Goal: Transaction & Acquisition: Book appointment/travel/reservation

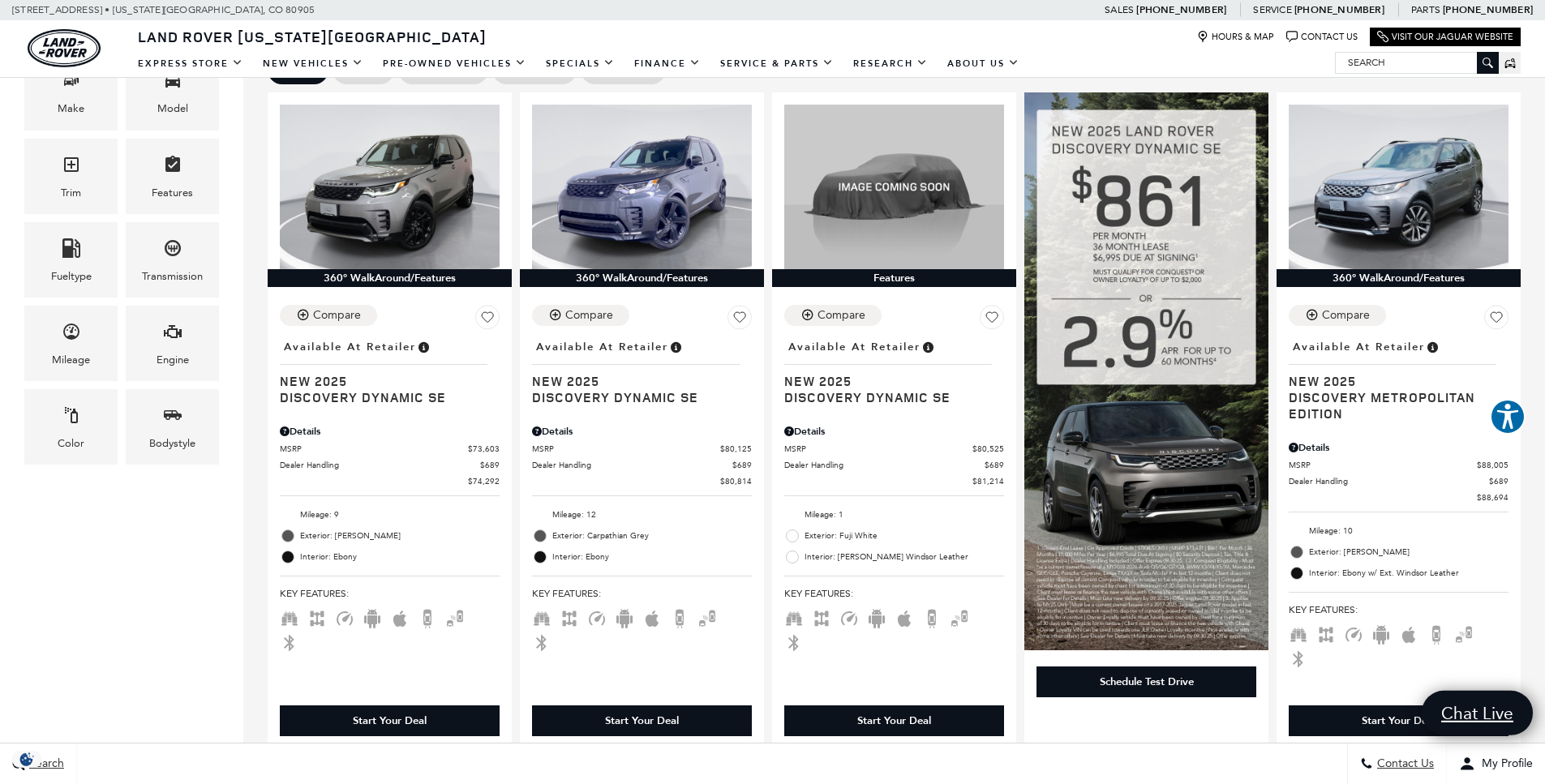
scroll to position [428, 0]
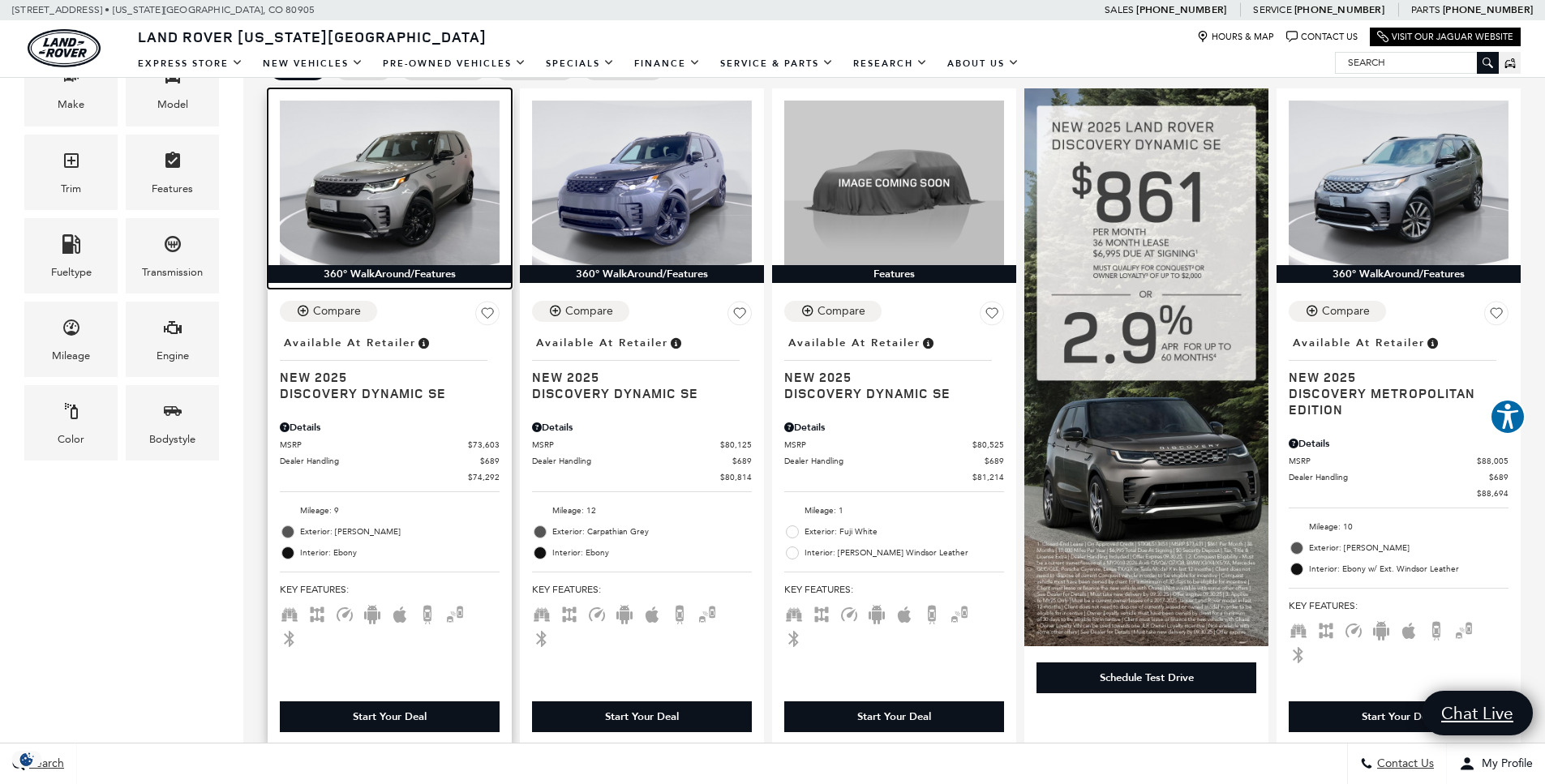
click at [433, 219] on img at bounding box center [389, 182] width 220 height 165
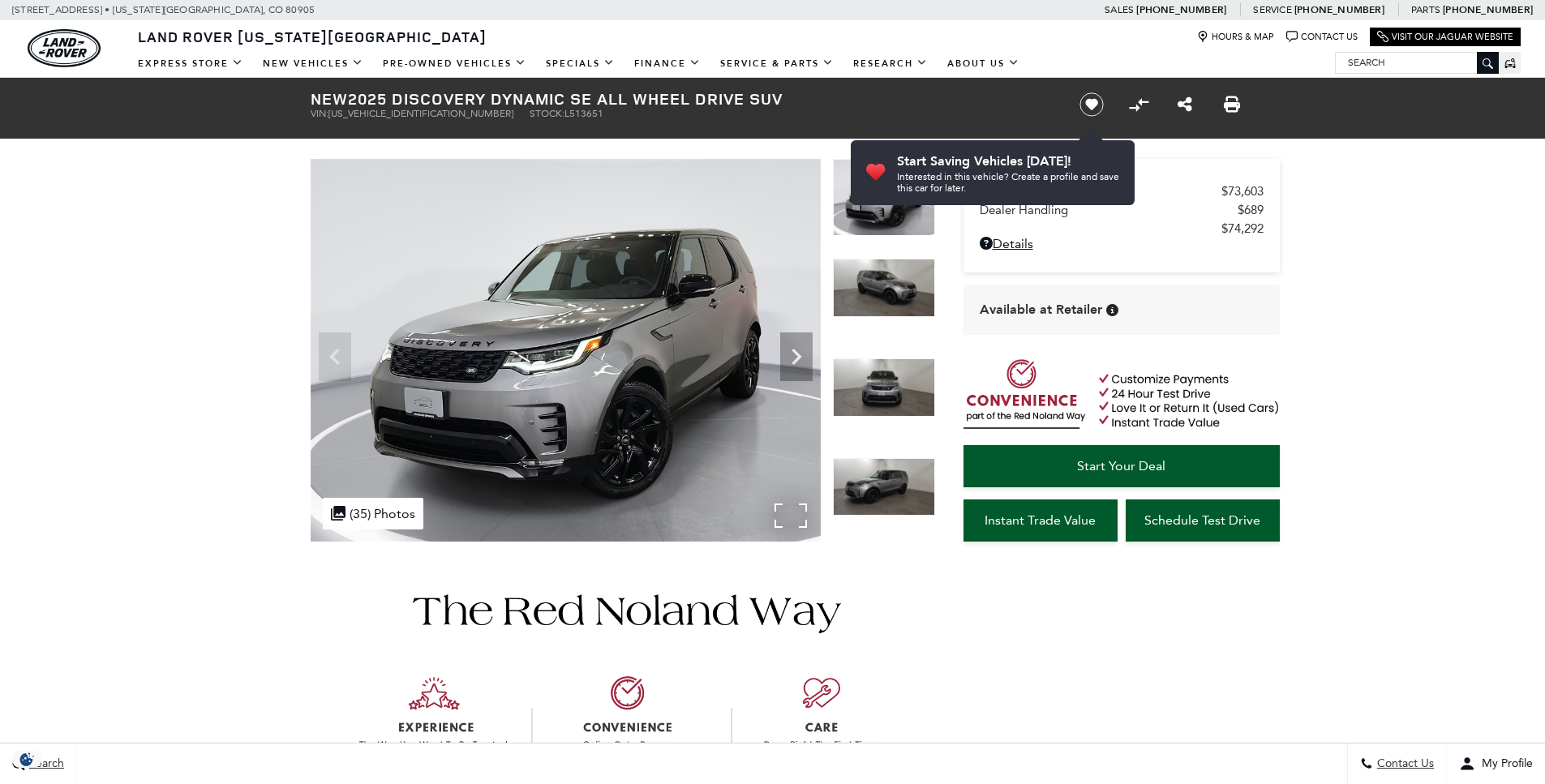
click at [692, 356] on img at bounding box center [566, 351] width 510 height 383
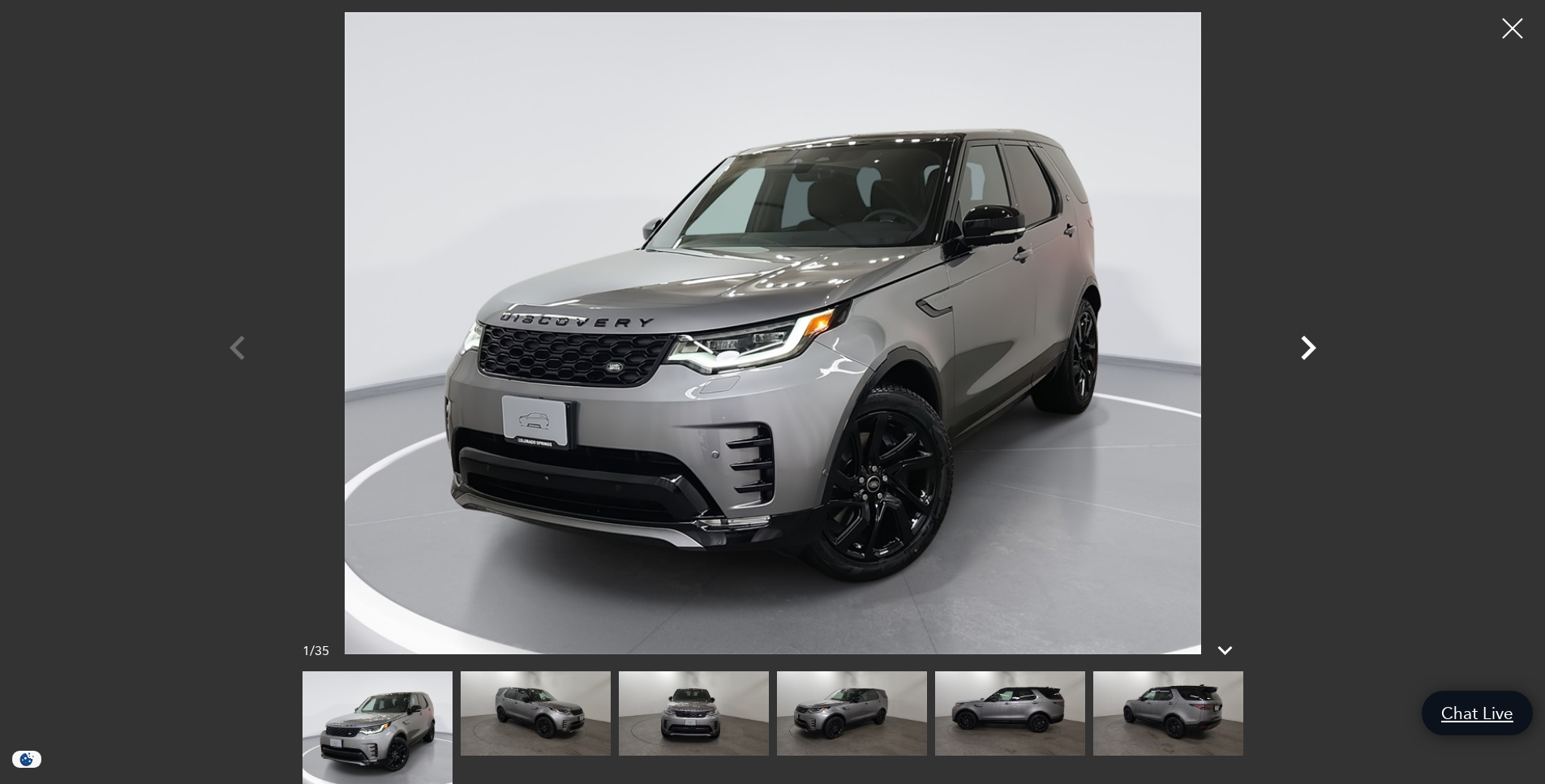
click at [1312, 348] on icon "Next" at bounding box center [1309, 348] width 16 height 24
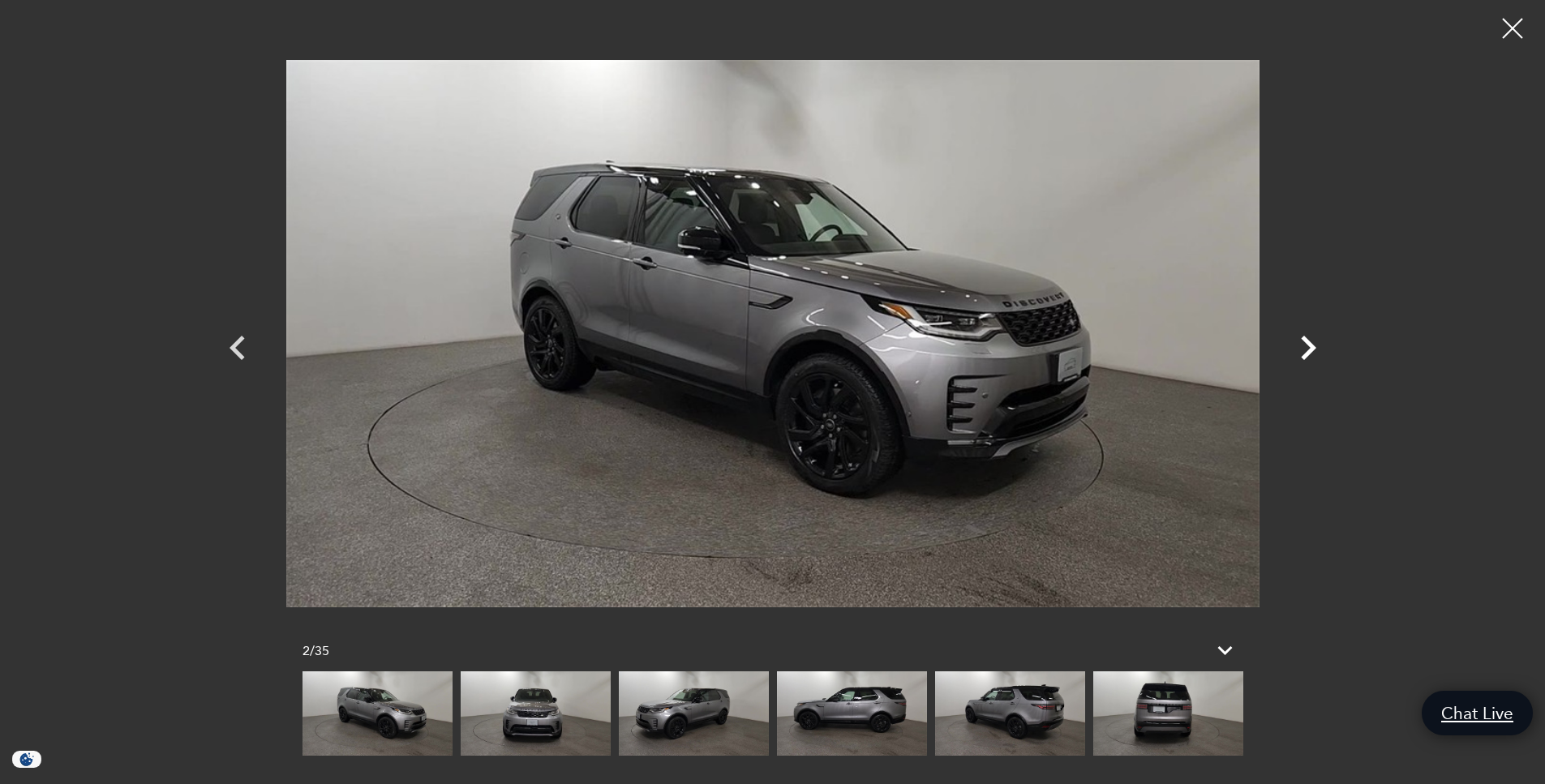
click at [1312, 348] on icon "Next" at bounding box center [1309, 348] width 16 height 24
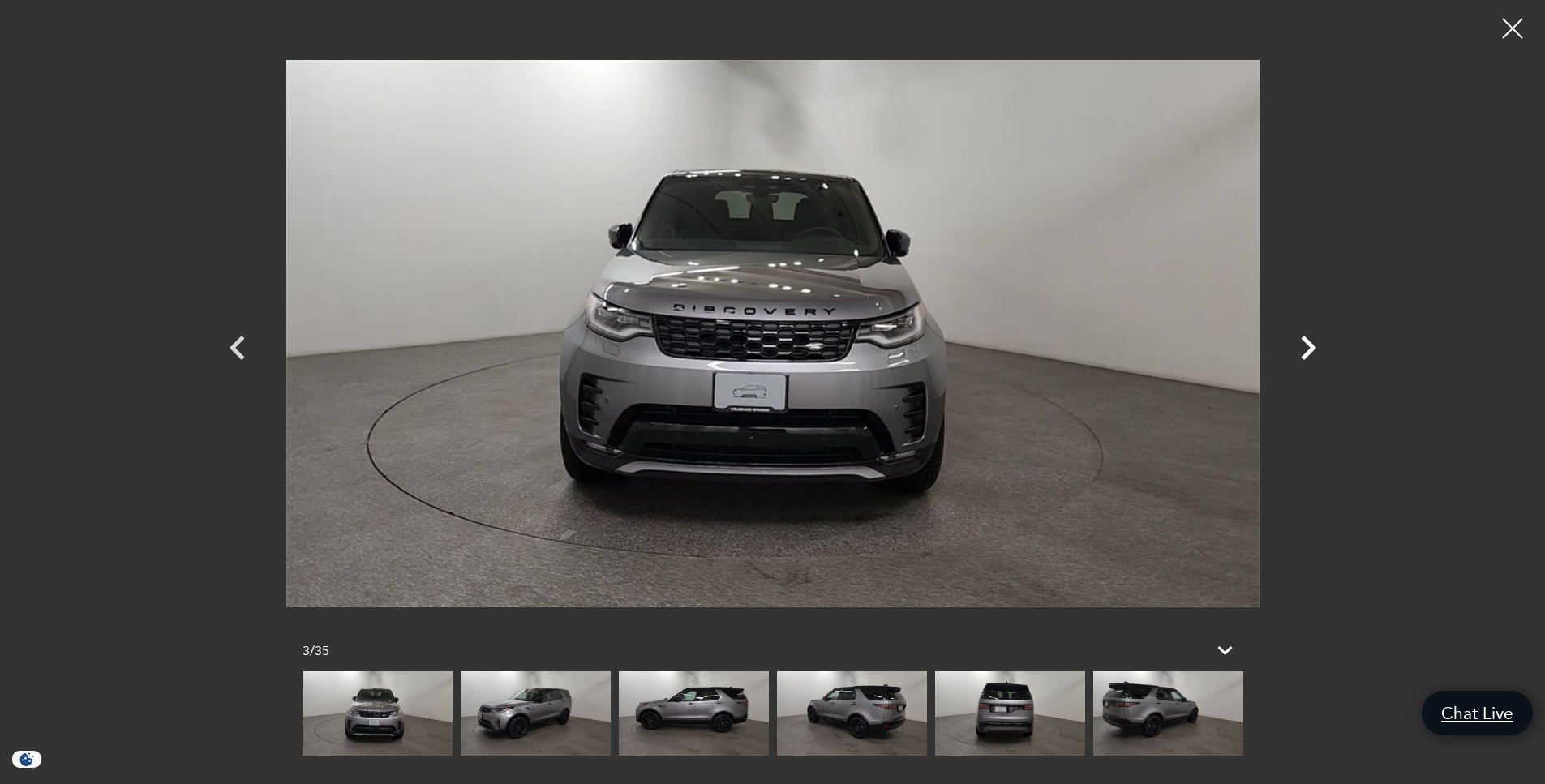
click at [1312, 348] on icon "Next" at bounding box center [1309, 348] width 16 height 24
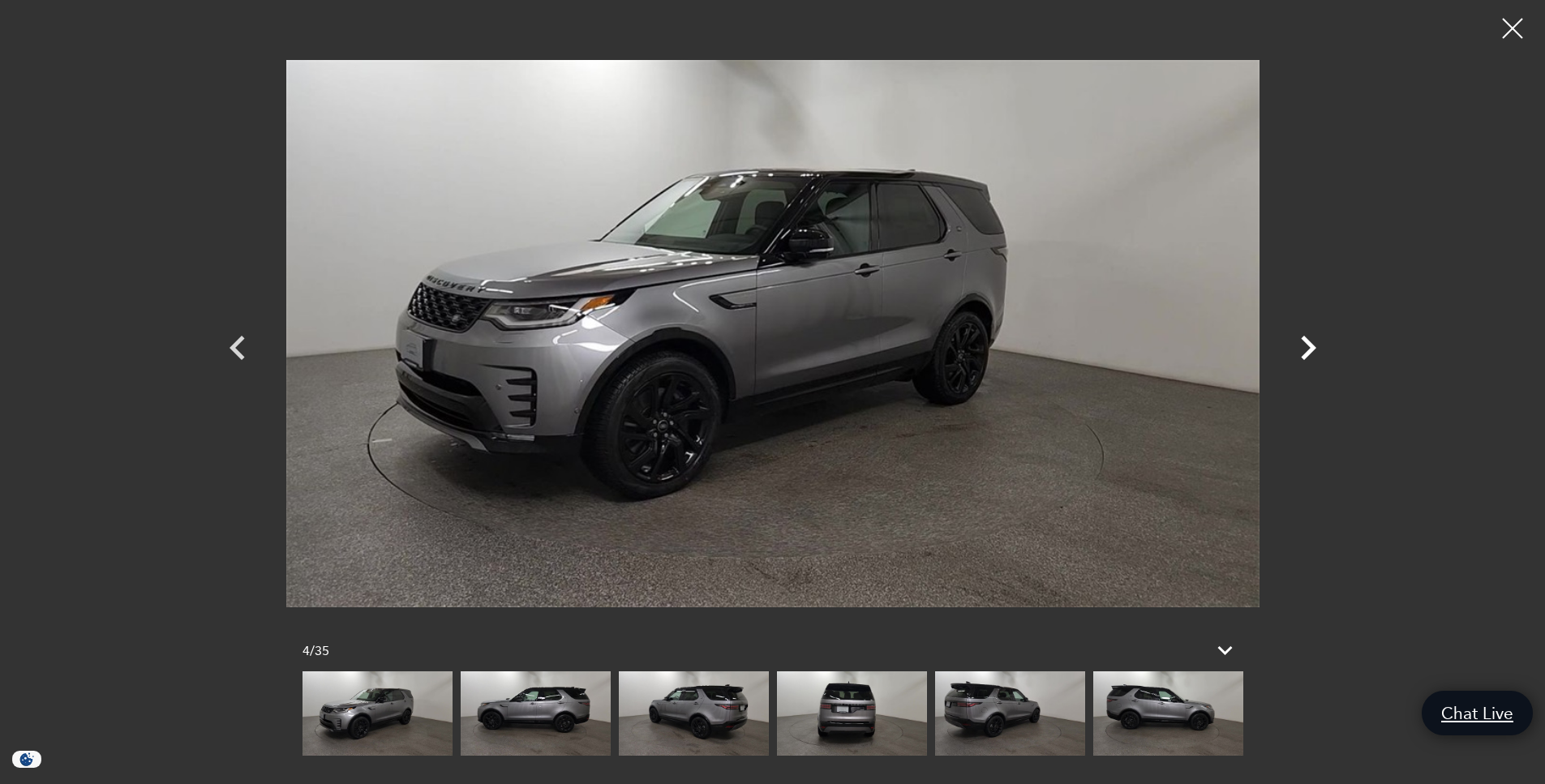
click at [1312, 348] on icon "Next" at bounding box center [1309, 348] width 16 height 24
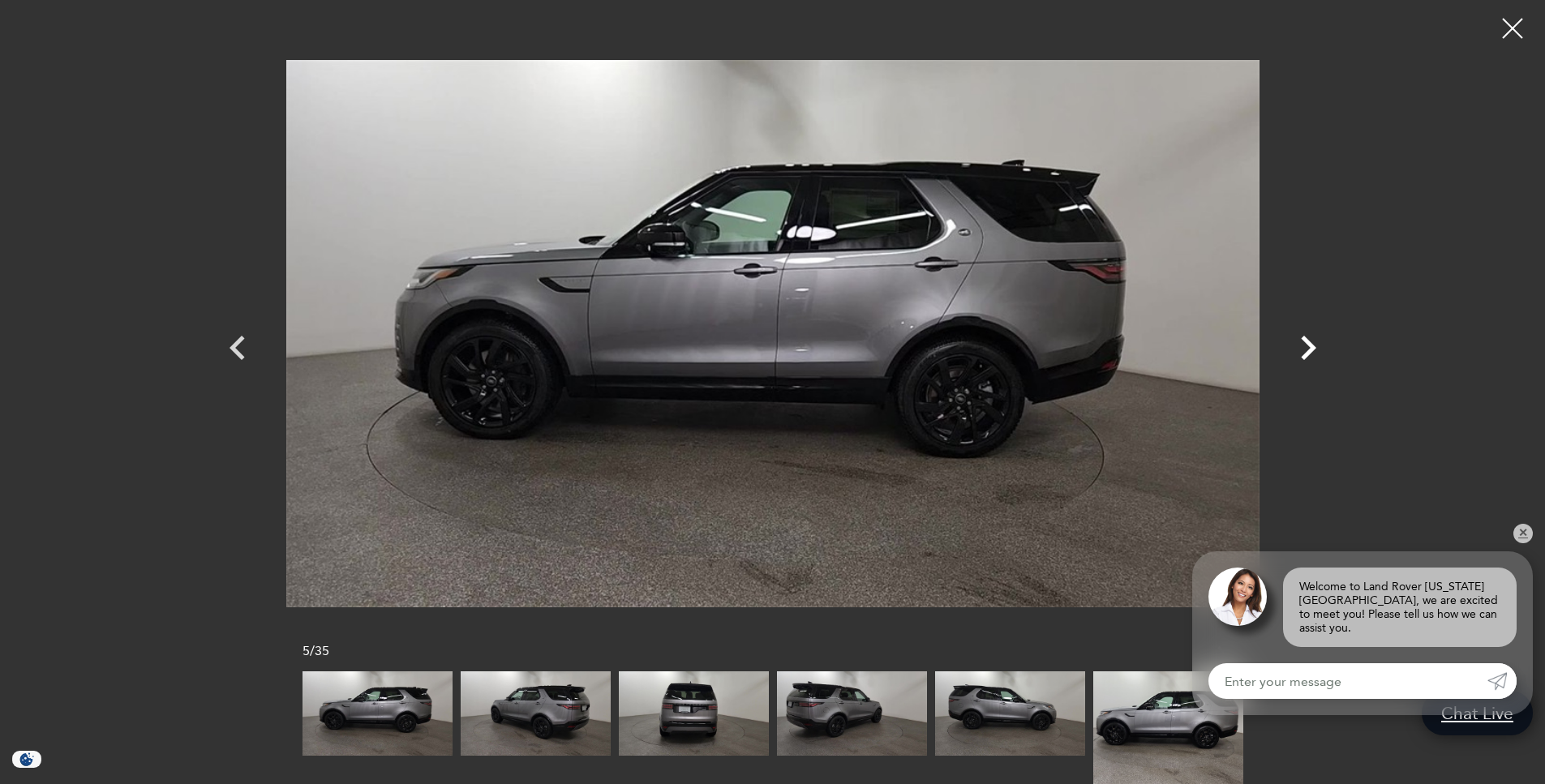
click at [1312, 348] on icon "Next" at bounding box center [1309, 348] width 16 height 24
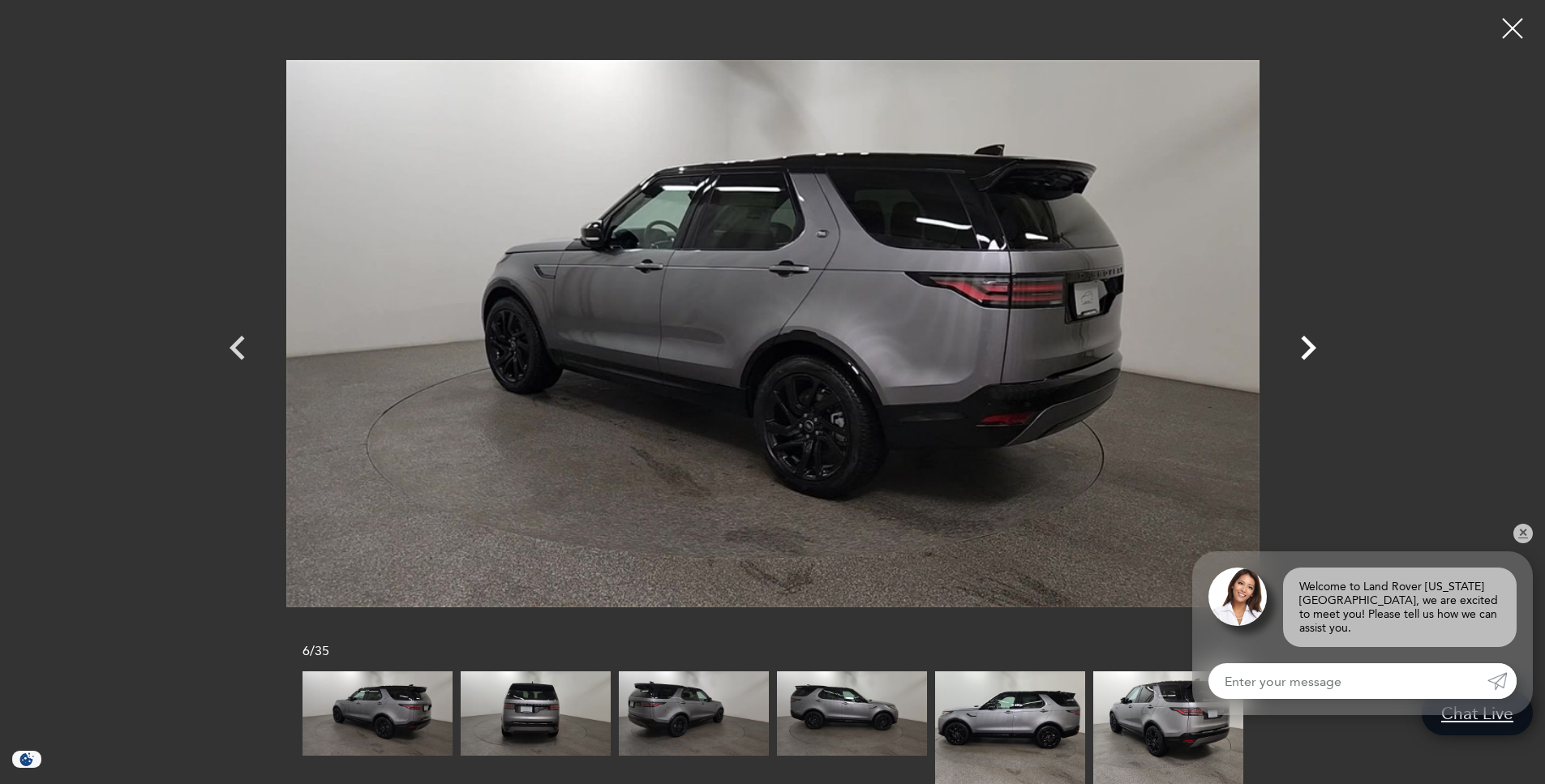
click at [1312, 348] on icon "Next" at bounding box center [1309, 348] width 16 height 24
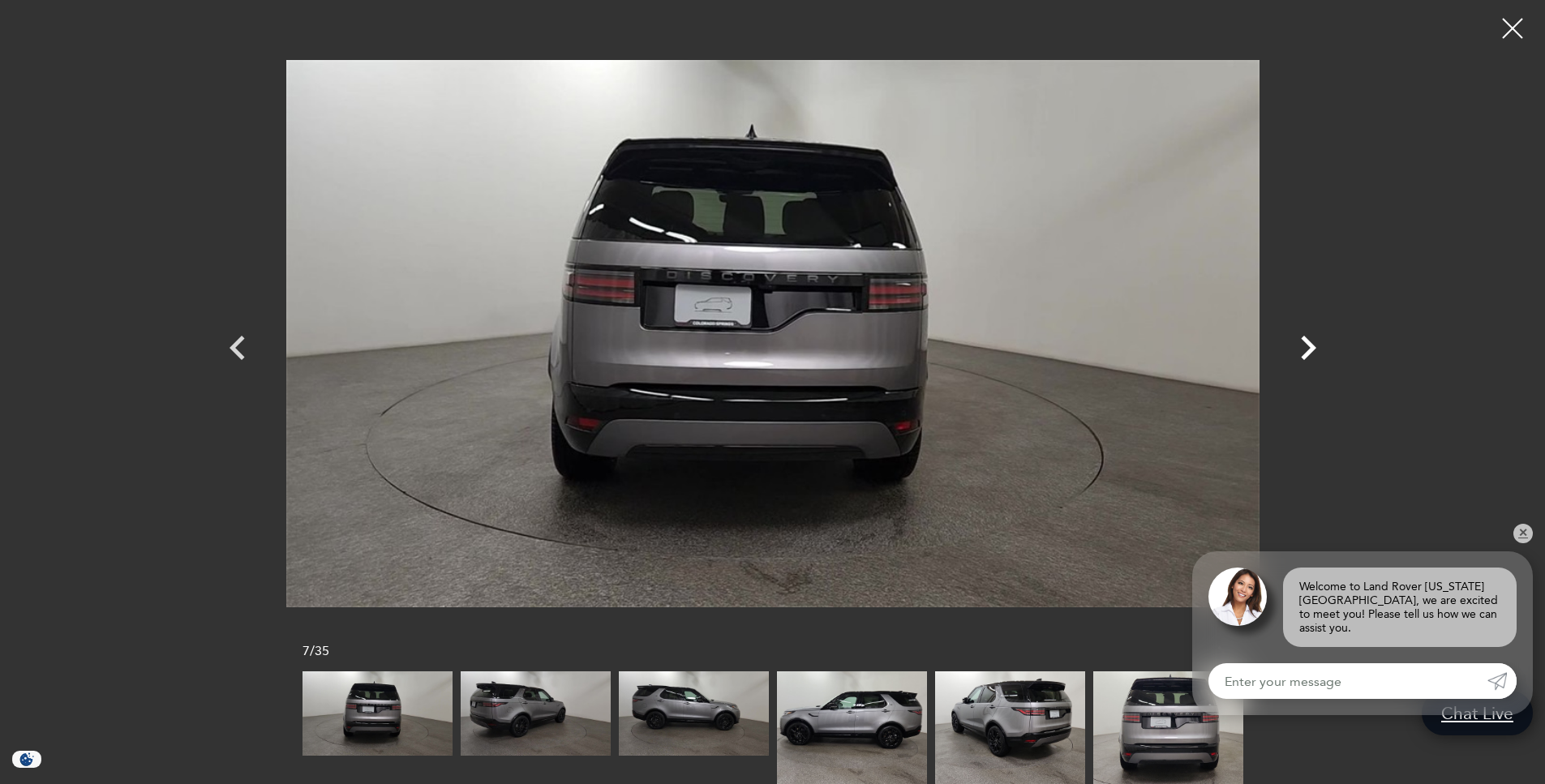
click at [1312, 348] on icon "Next" at bounding box center [1309, 348] width 16 height 24
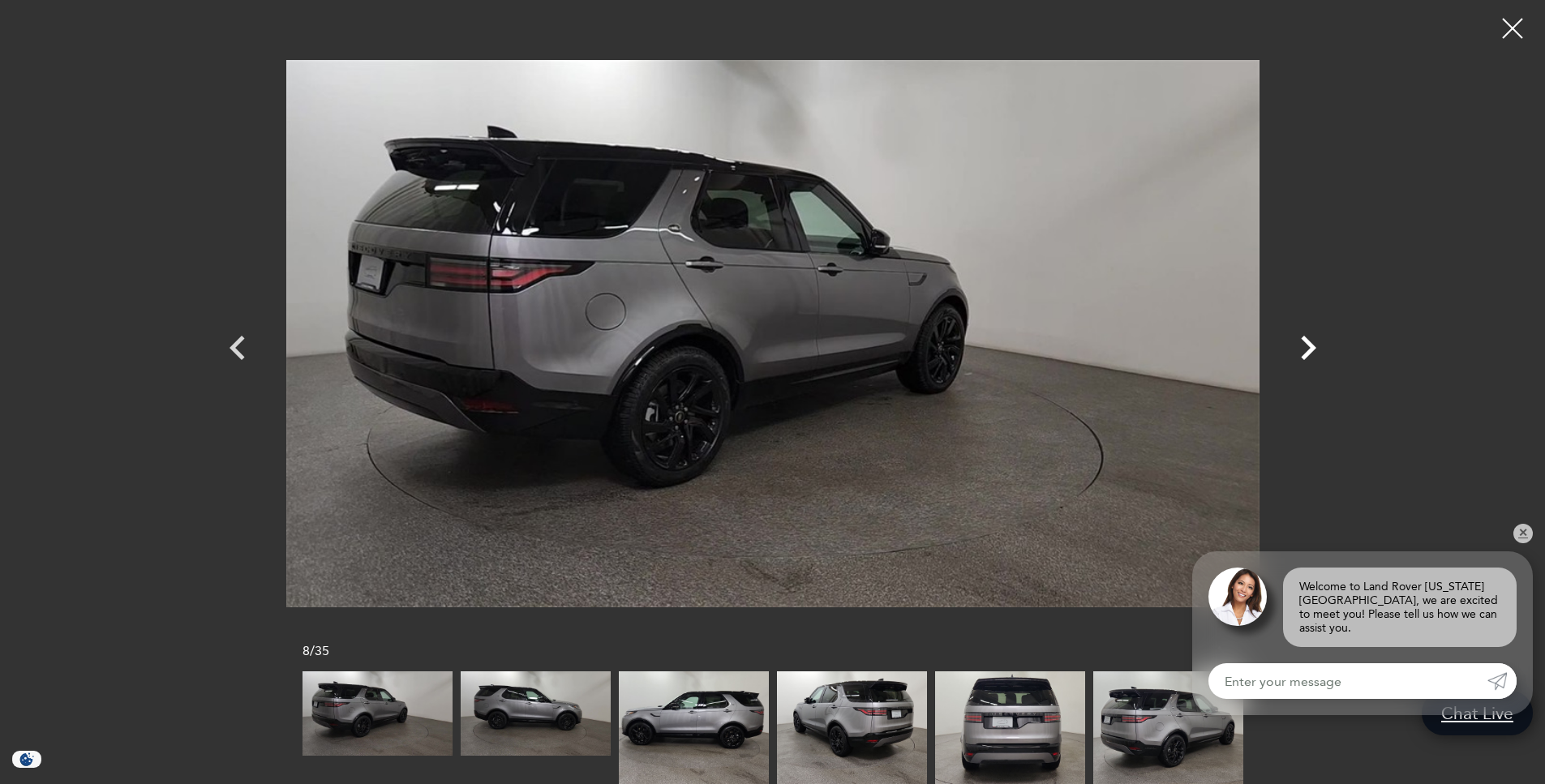
click at [1312, 348] on icon "Next" at bounding box center [1309, 348] width 16 height 24
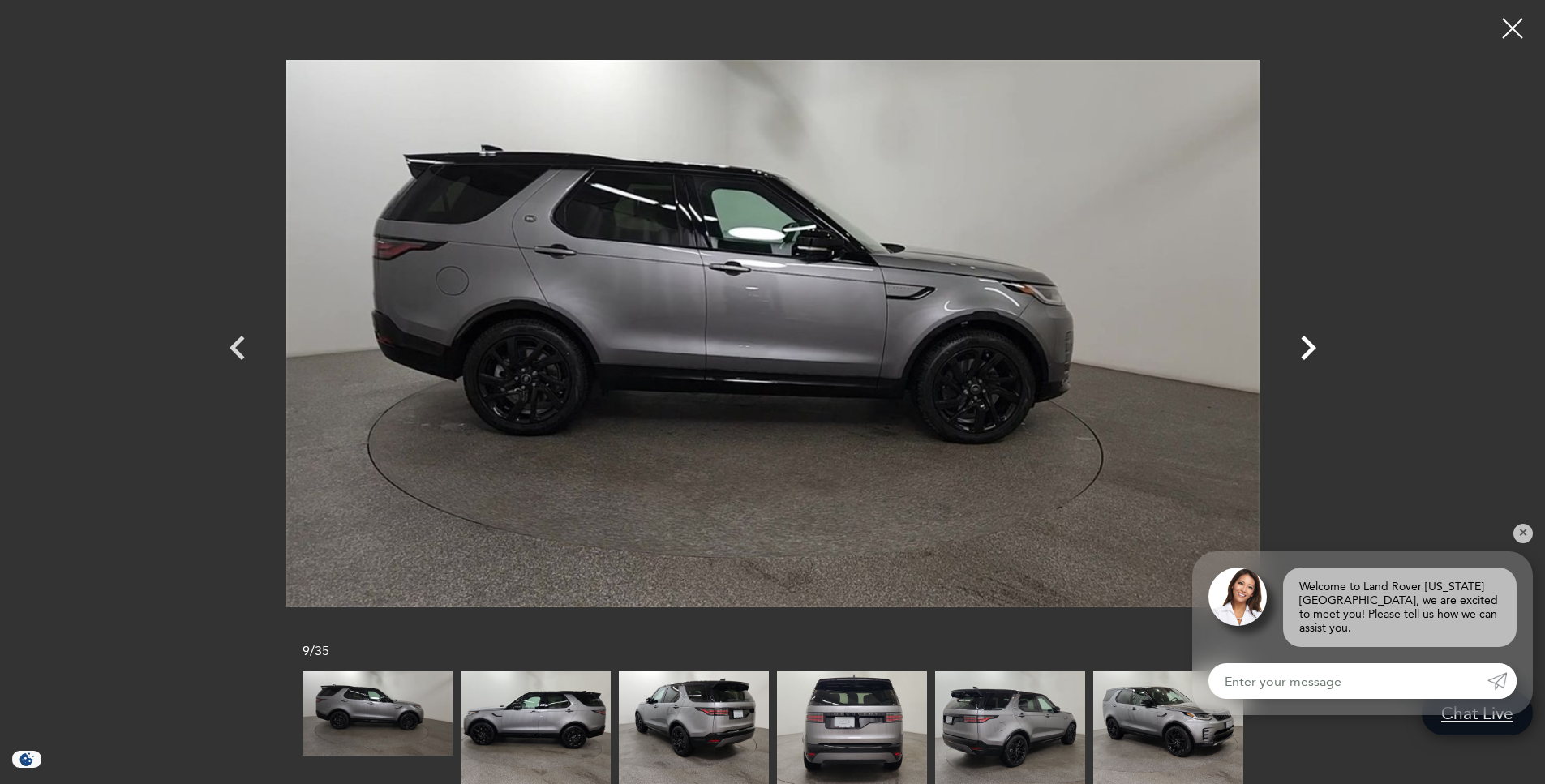
click at [1312, 348] on icon "Next" at bounding box center [1309, 348] width 16 height 24
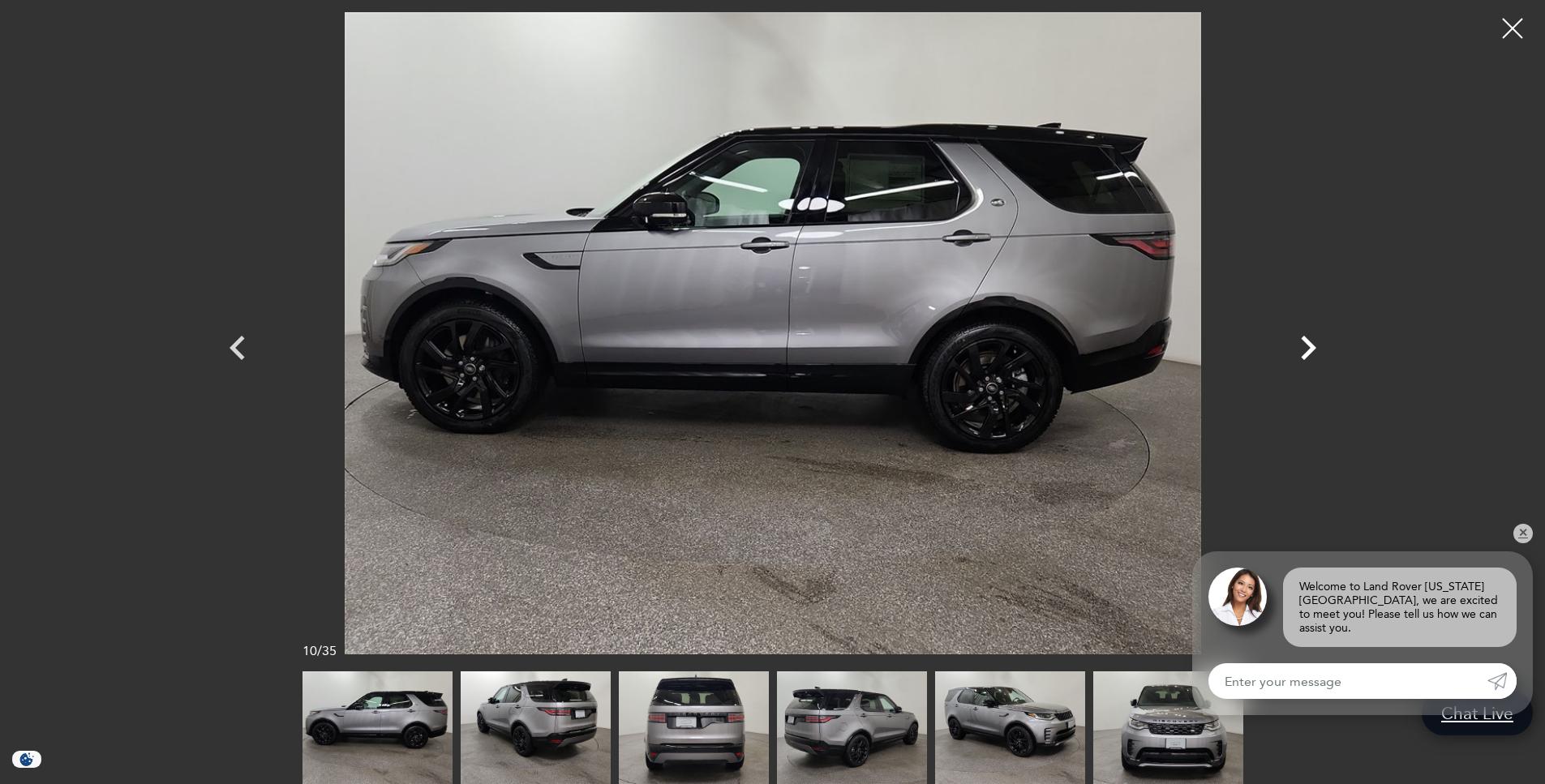
click at [1312, 348] on icon "Next" at bounding box center [1309, 348] width 16 height 24
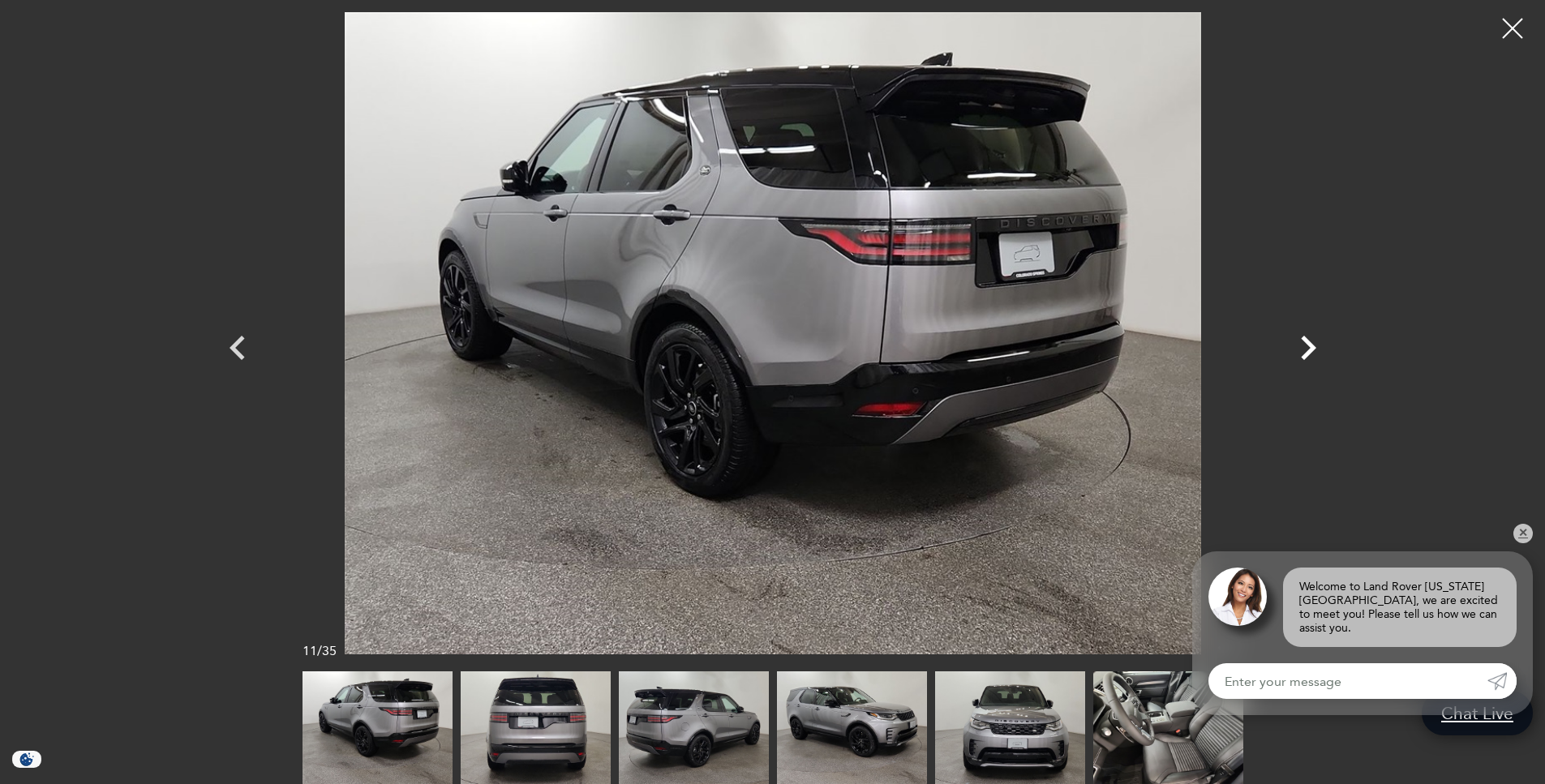
click at [1312, 348] on icon "Next" at bounding box center [1309, 348] width 16 height 24
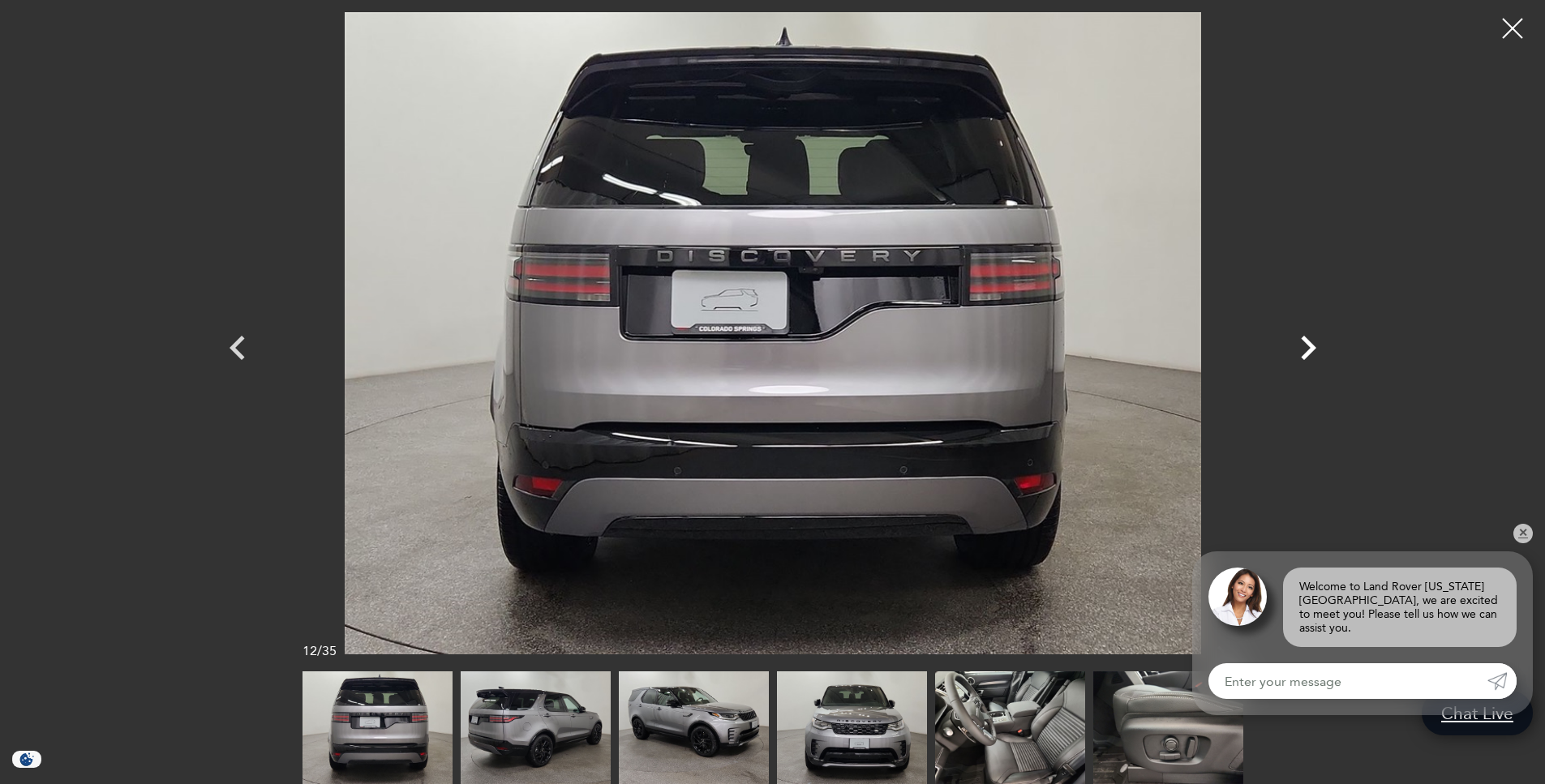
click at [1312, 348] on icon "Next" at bounding box center [1309, 348] width 16 height 24
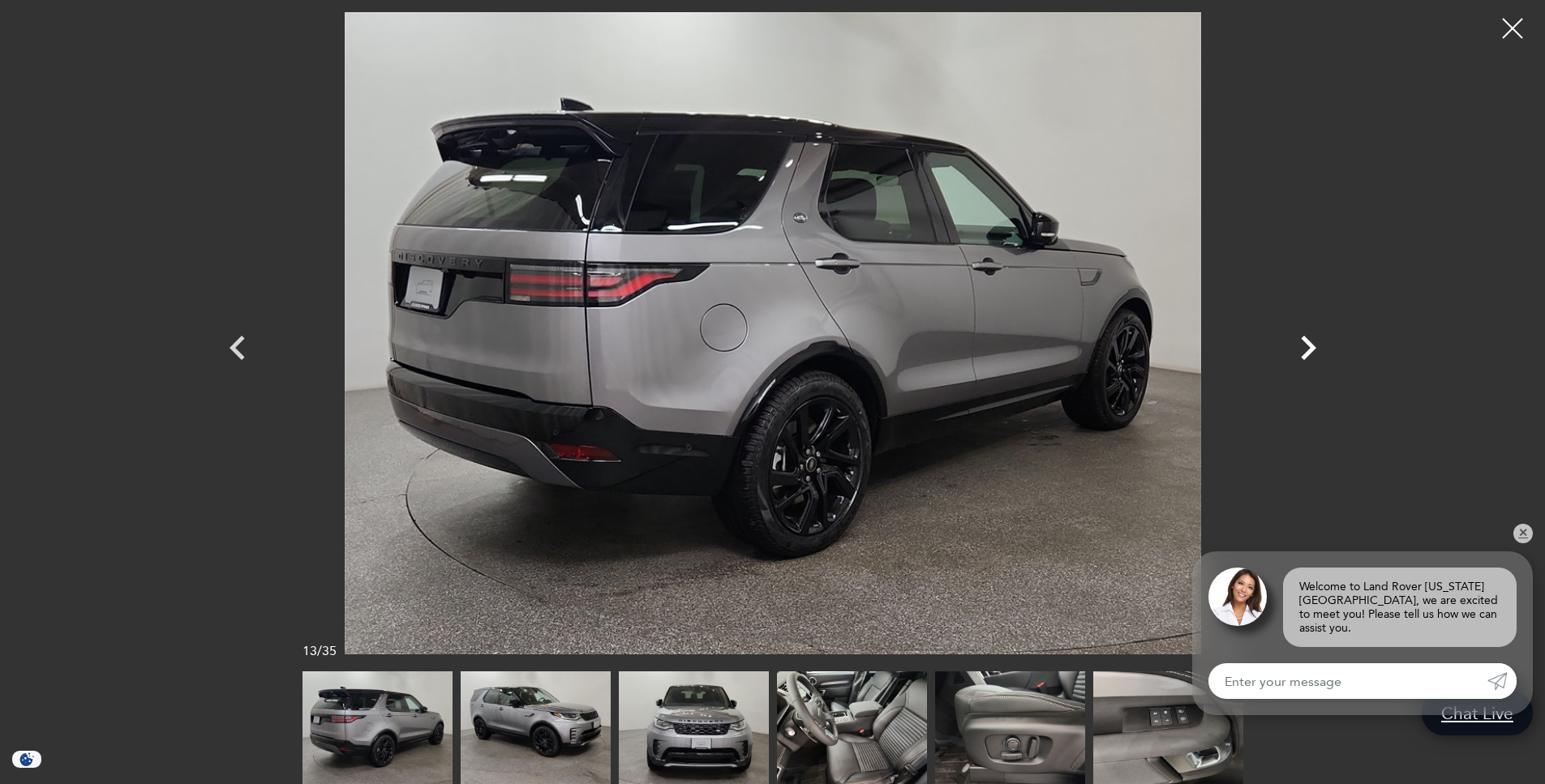
click at [1312, 348] on icon "Next" at bounding box center [1309, 348] width 16 height 24
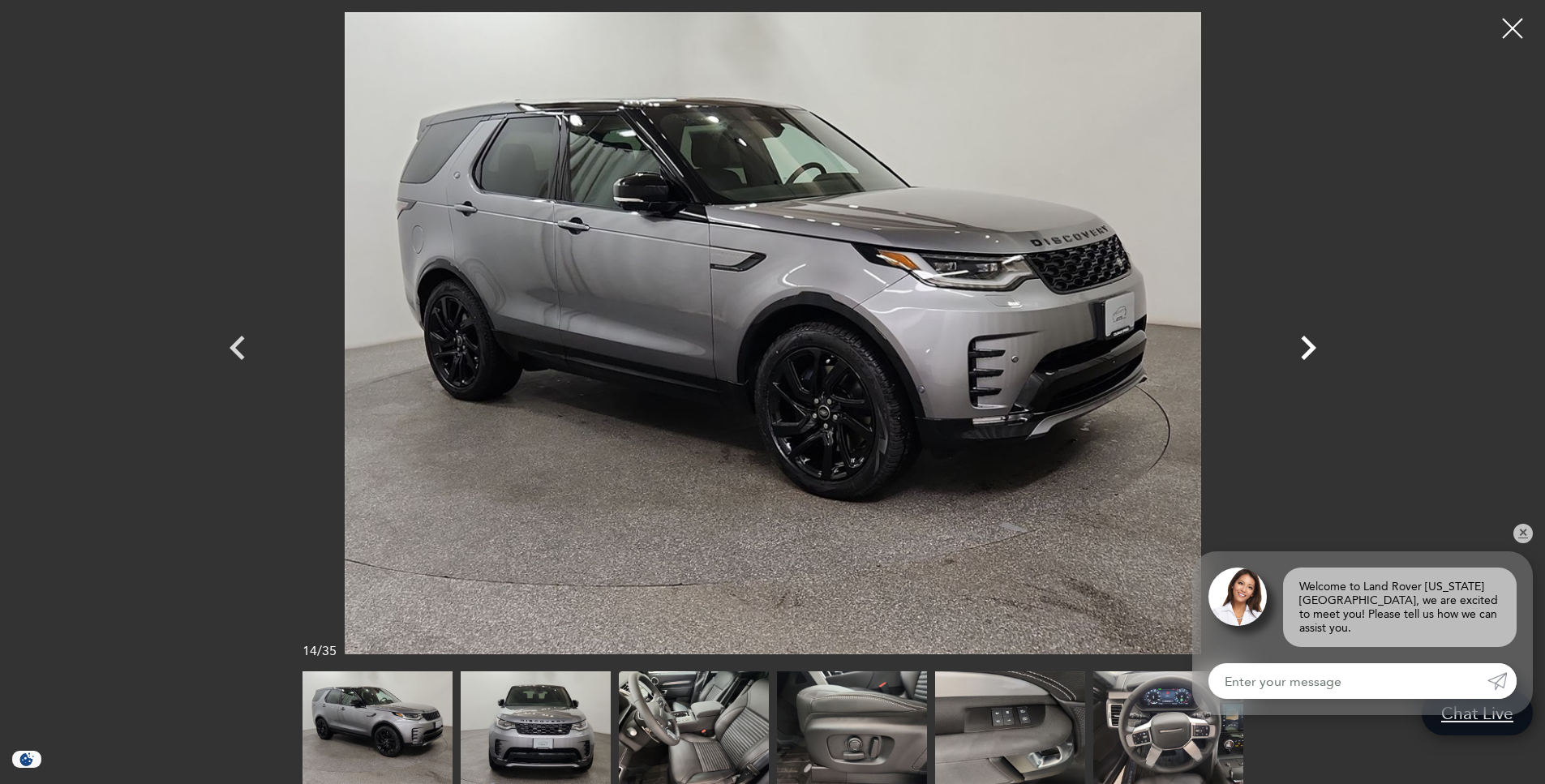
click at [1312, 348] on icon "Next" at bounding box center [1309, 348] width 16 height 24
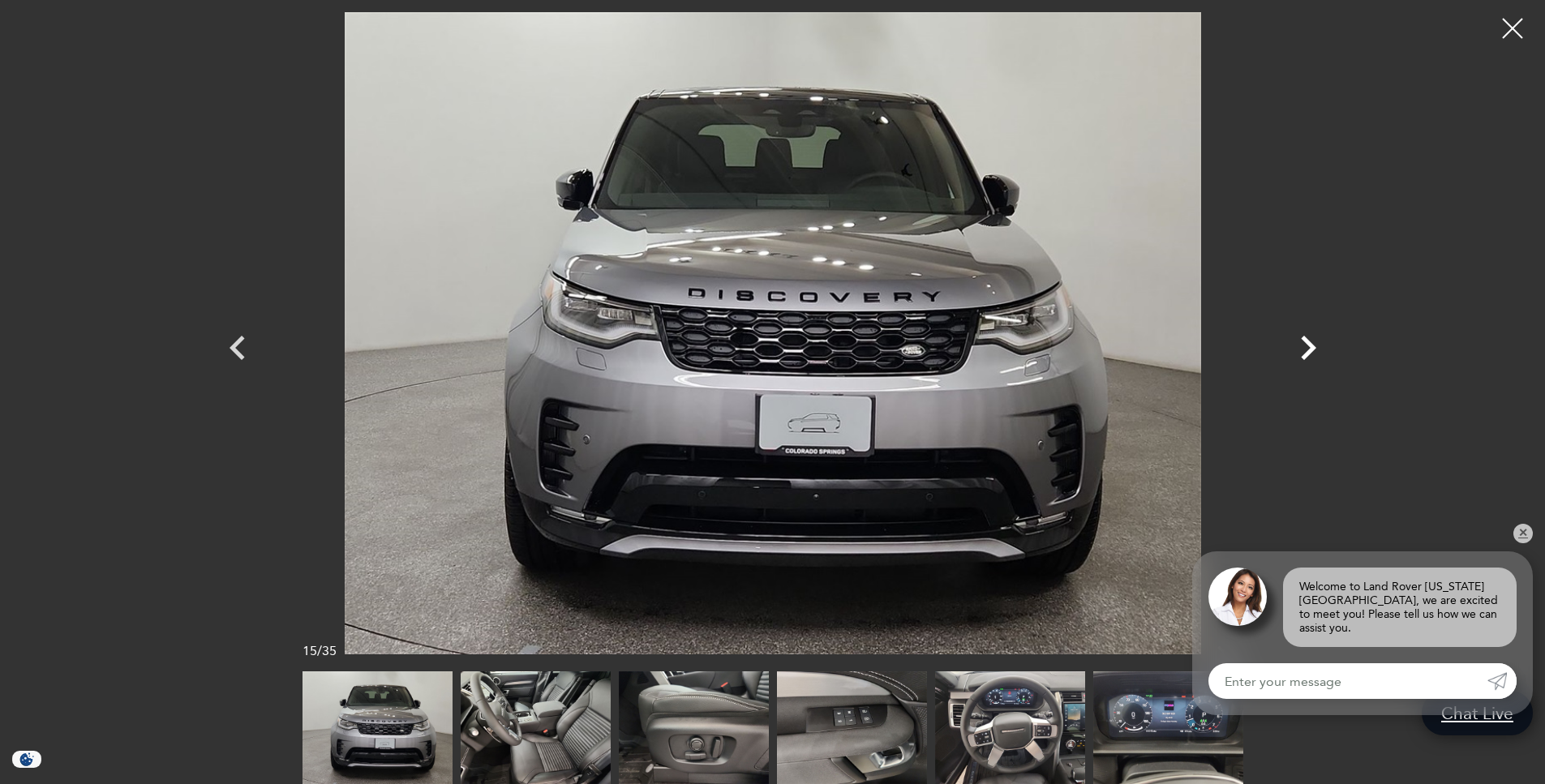
click at [1312, 348] on icon "Next" at bounding box center [1309, 348] width 16 height 24
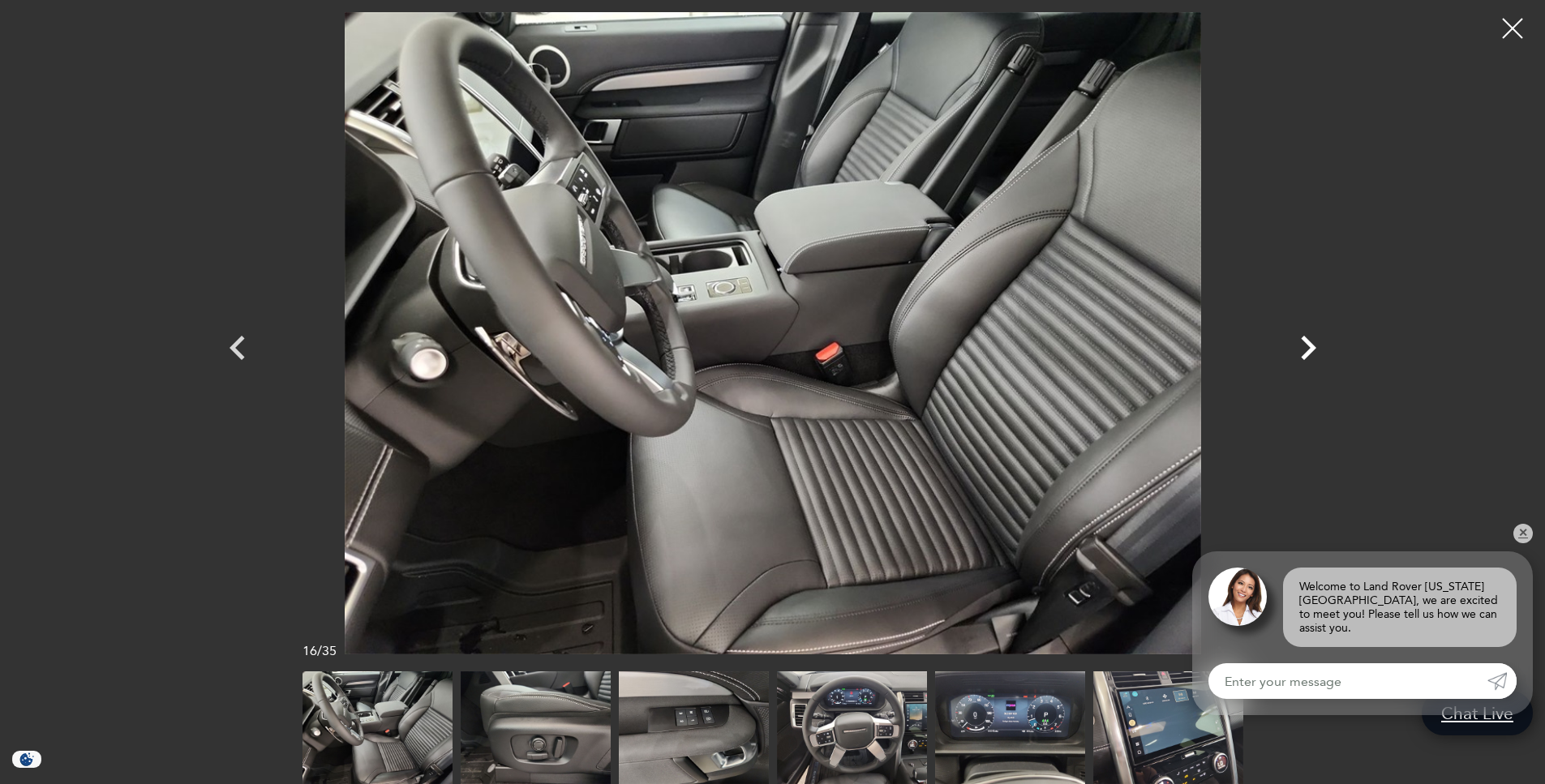
click at [1312, 348] on icon "Next" at bounding box center [1309, 348] width 16 height 24
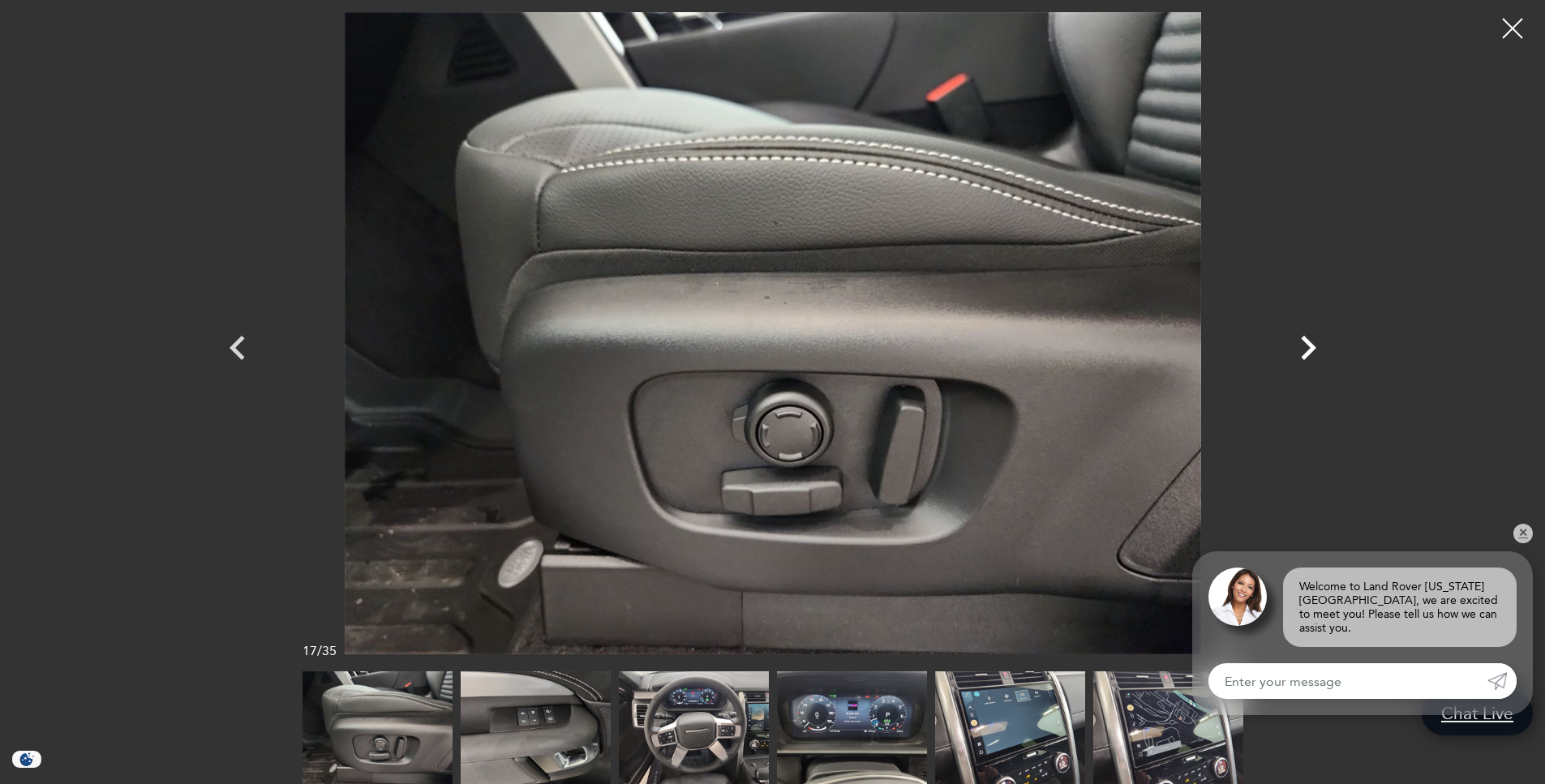
click at [1312, 348] on icon "Next" at bounding box center [1309, 348] width 16 height 24
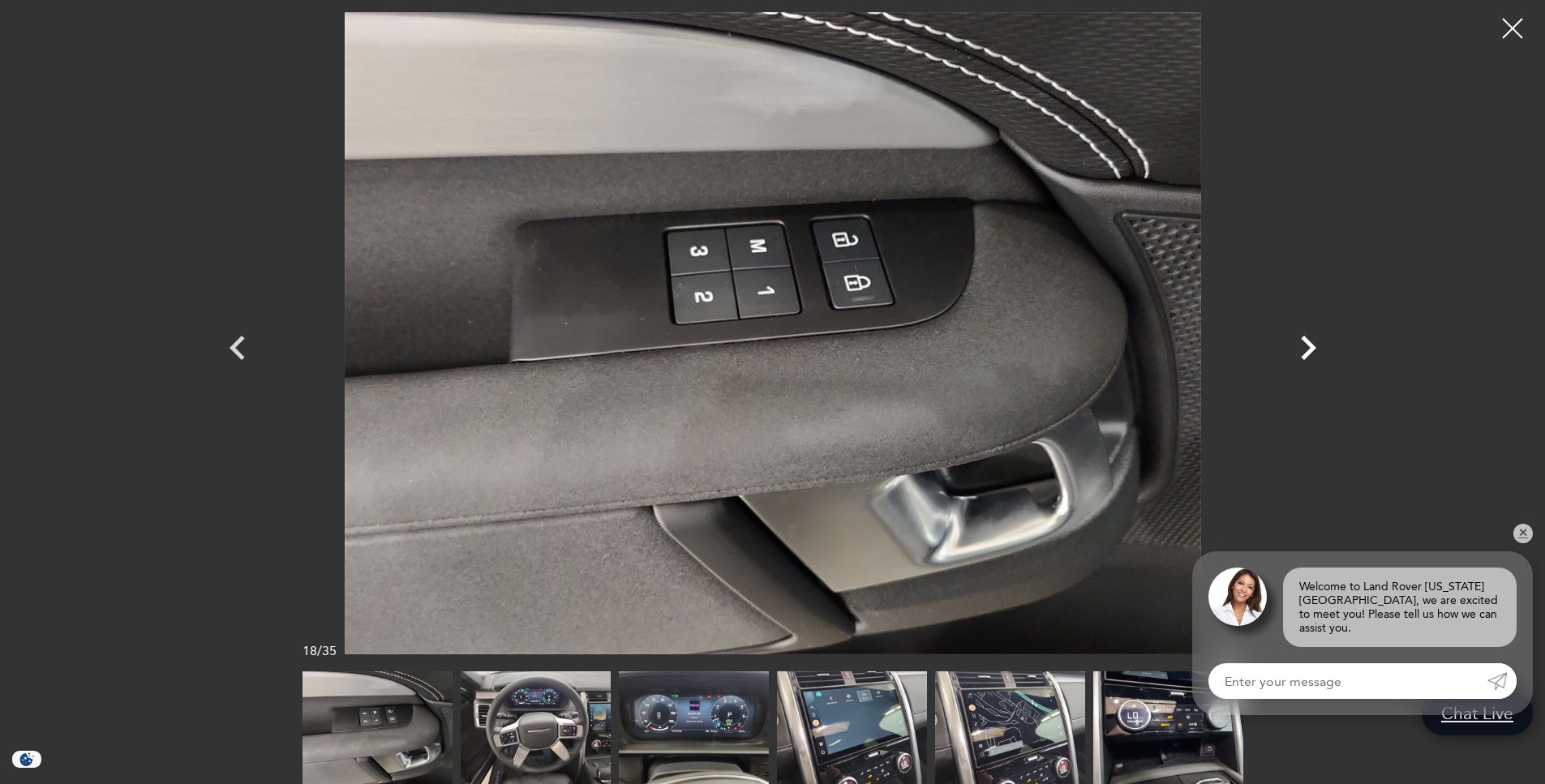
click at [1312, 348] on icon "Next" at bounding box center [1309, 348] width 16 height 24
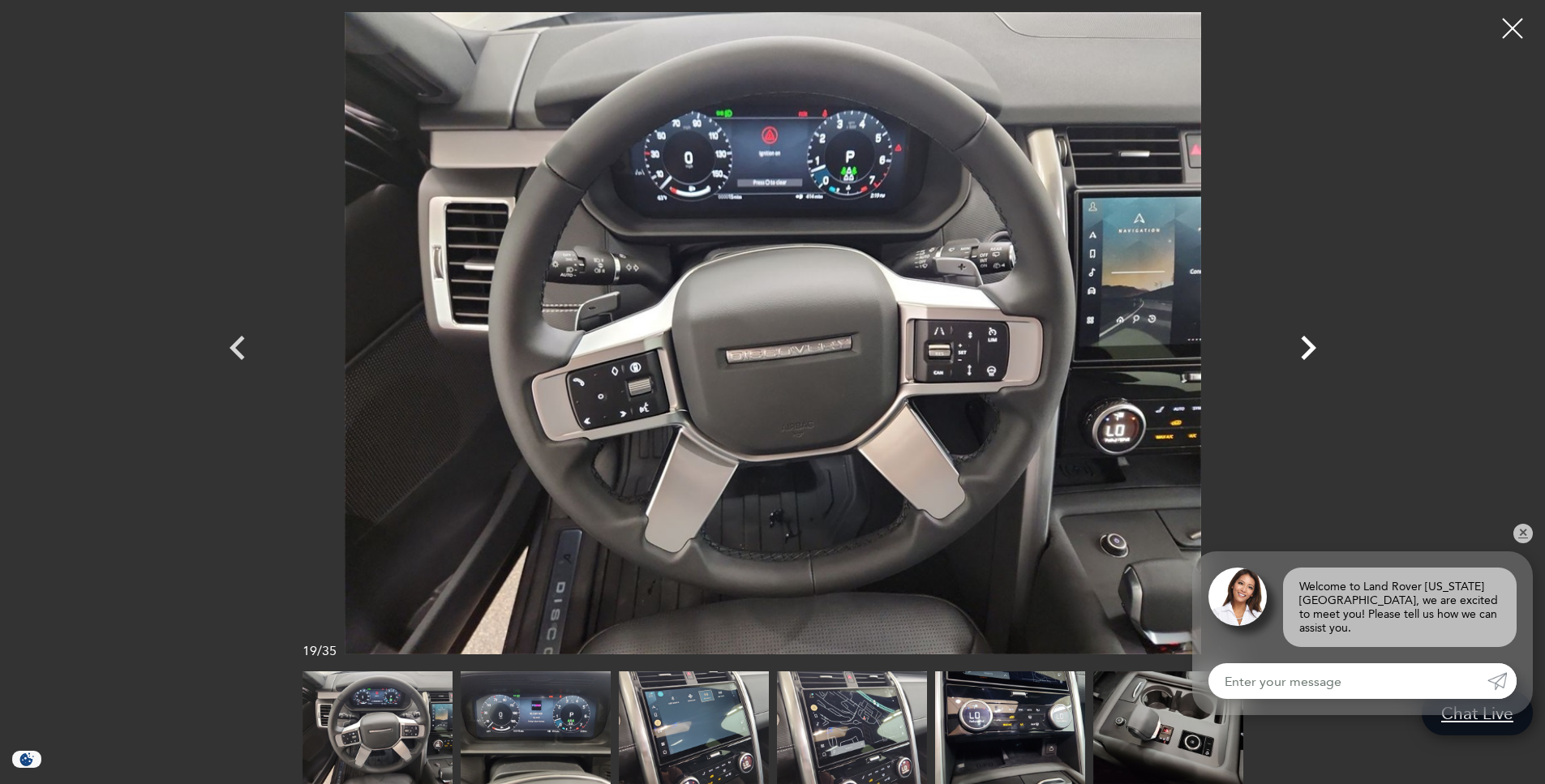
click at [1312, 348] on icon "Next" at bounding box center [1309, 348] width 16 height 24
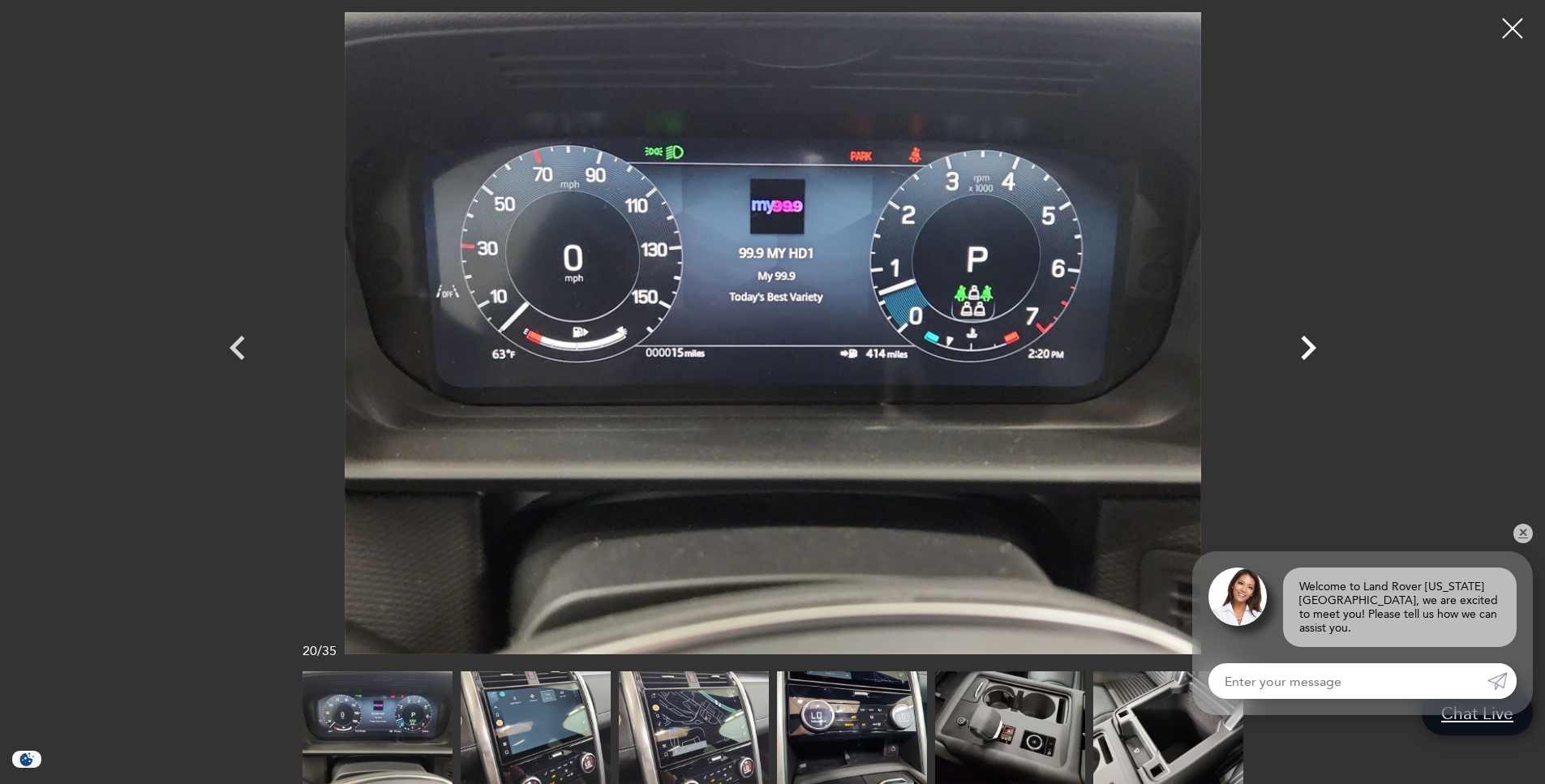
click at [1312, 348] on icon "Next" at bounding box center [1309, 348] width 16 height 24
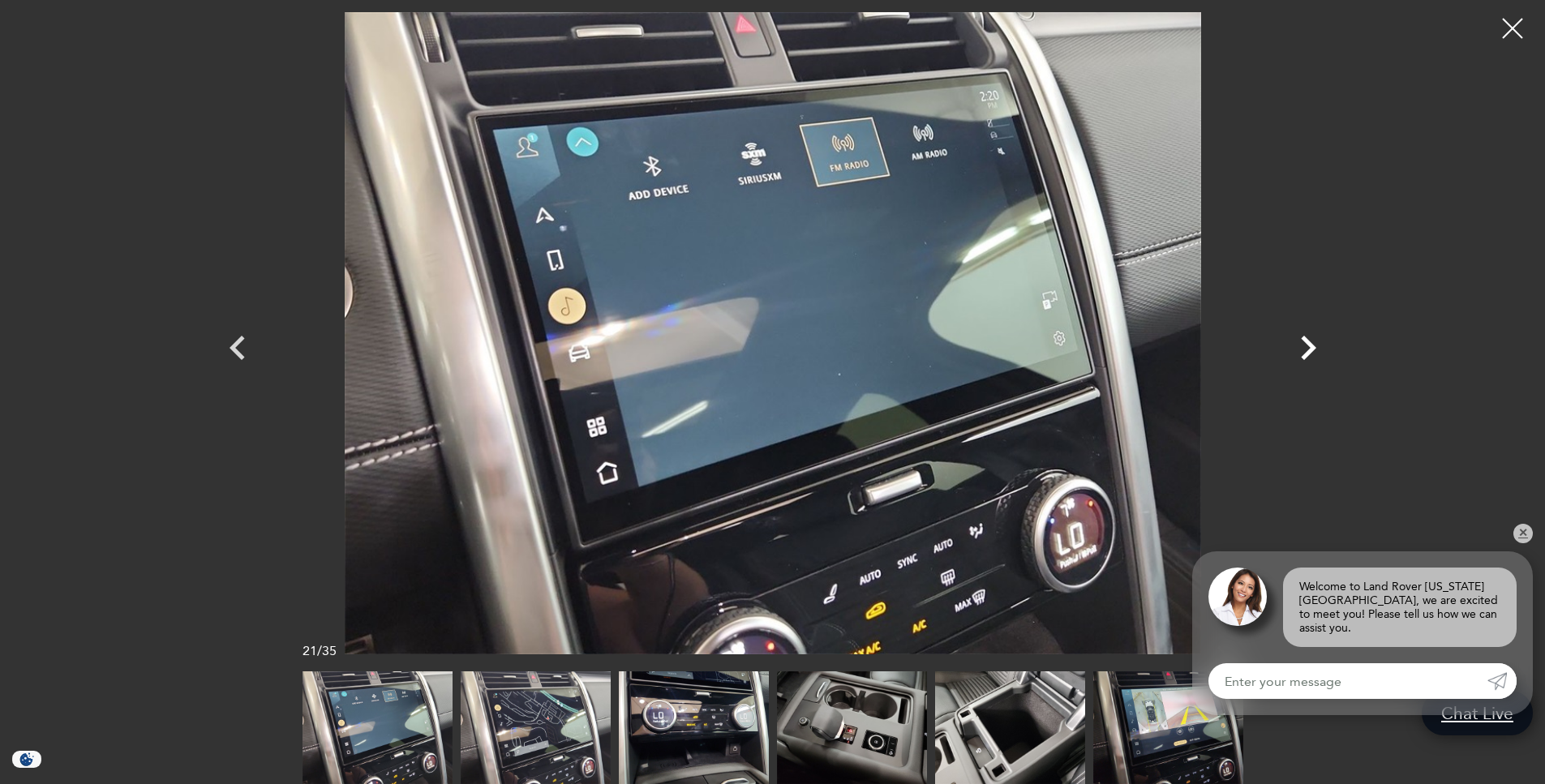
click at [1312, 348] on icon "Next" at bounding box center [1309, 348] width 16 height 24
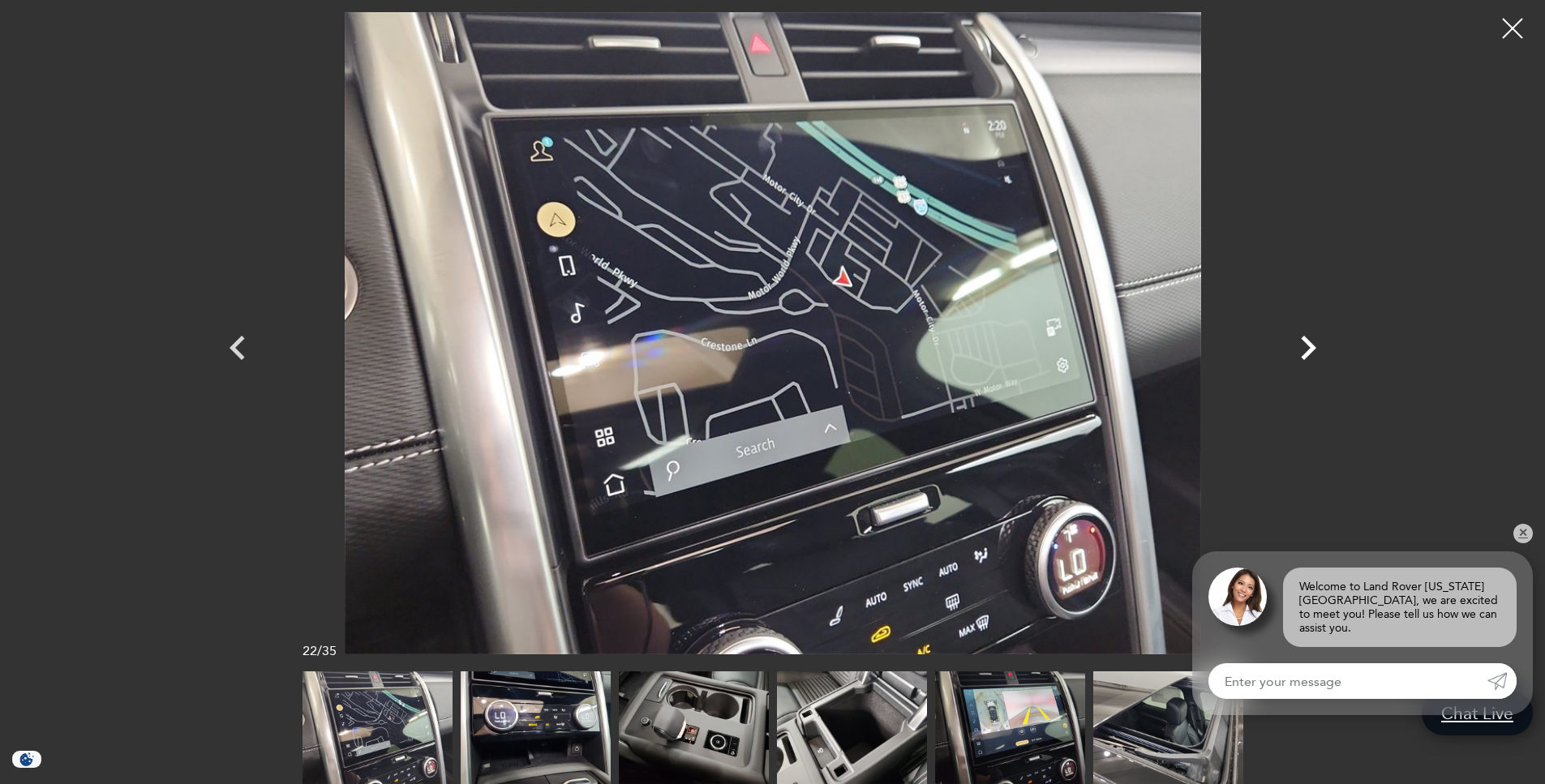
click at [1312, 348] on icon "Next" at bounding box center [1309, 348] width 16 height 24
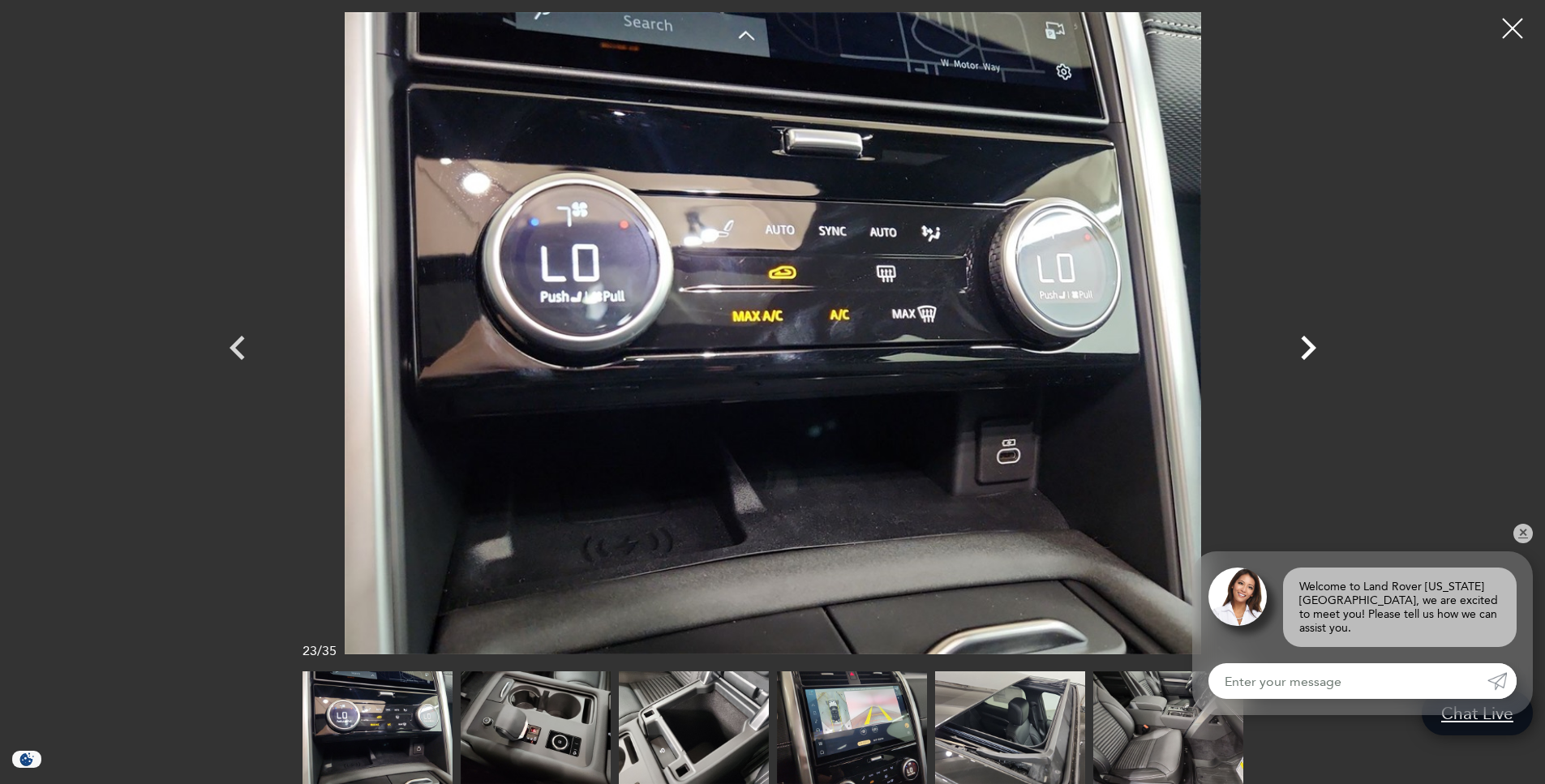
click at [1312, 348] on icon "Next" at bounding box center [1309, 348] width 16 height 24
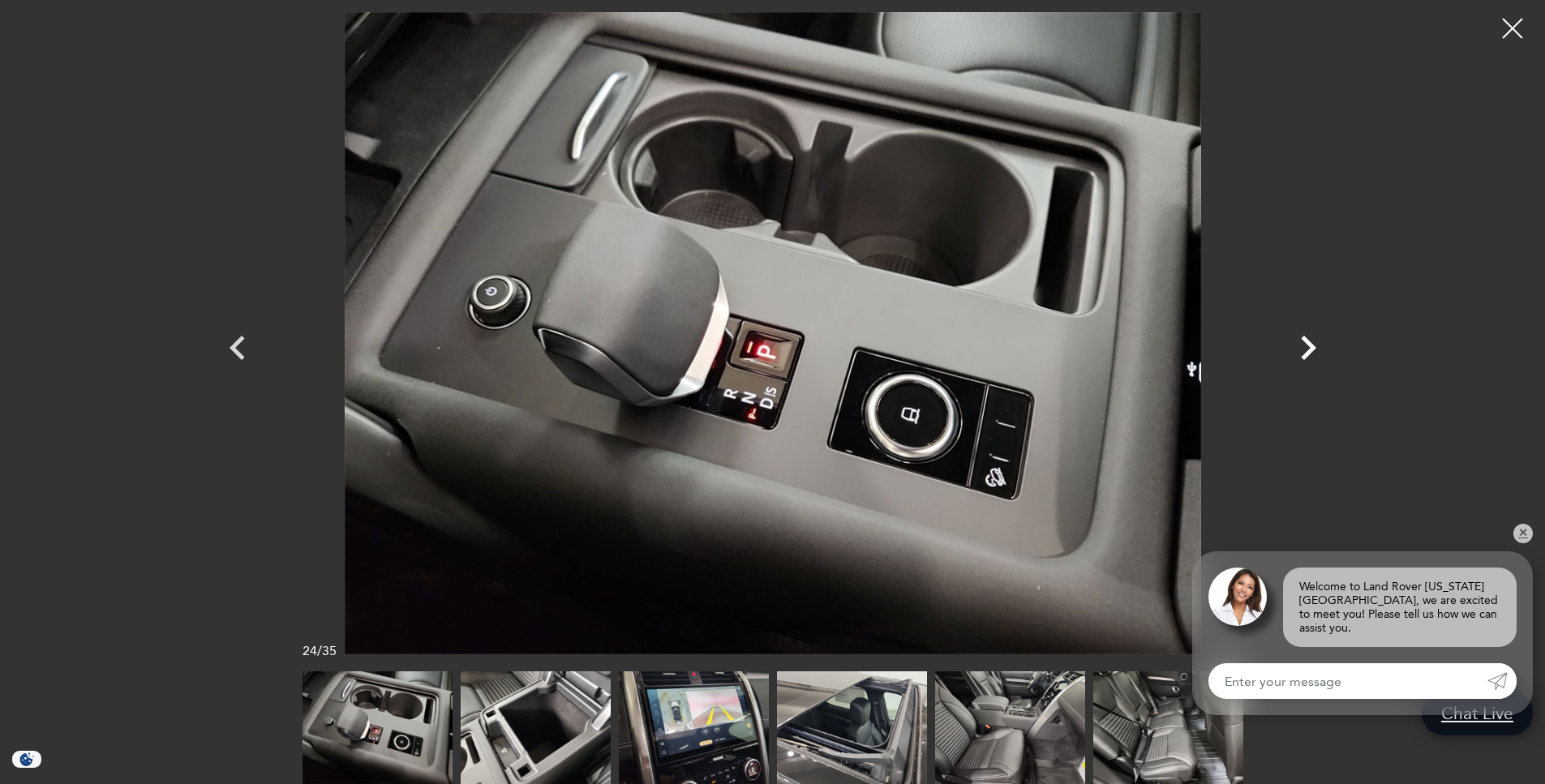
click at [1312, 348] on icon "Next" at bounding box center [1309, 348] width 16 height 24
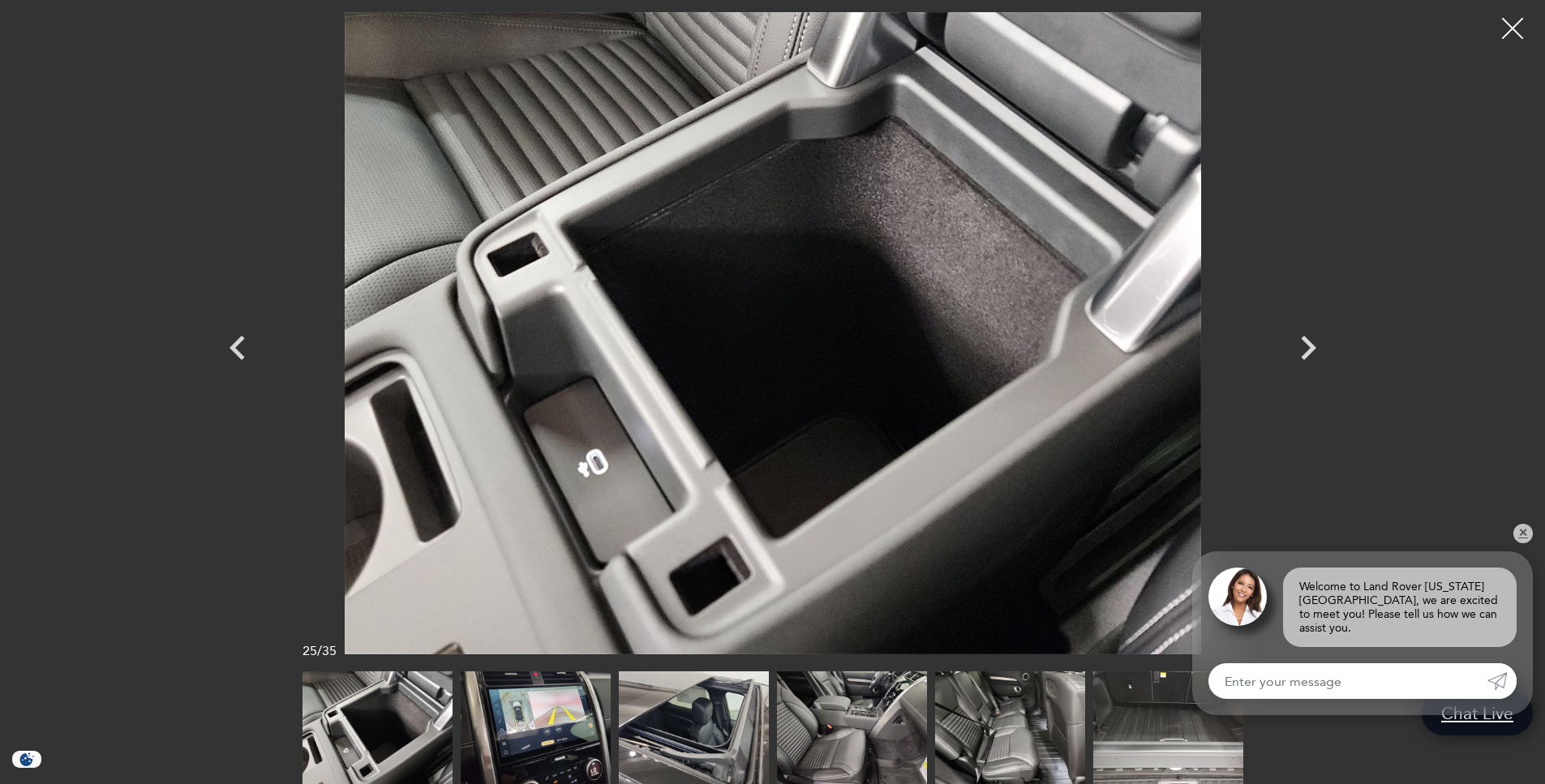
click at [1518, 36] on div at bounding box center [1513, 29] width 43 height 43
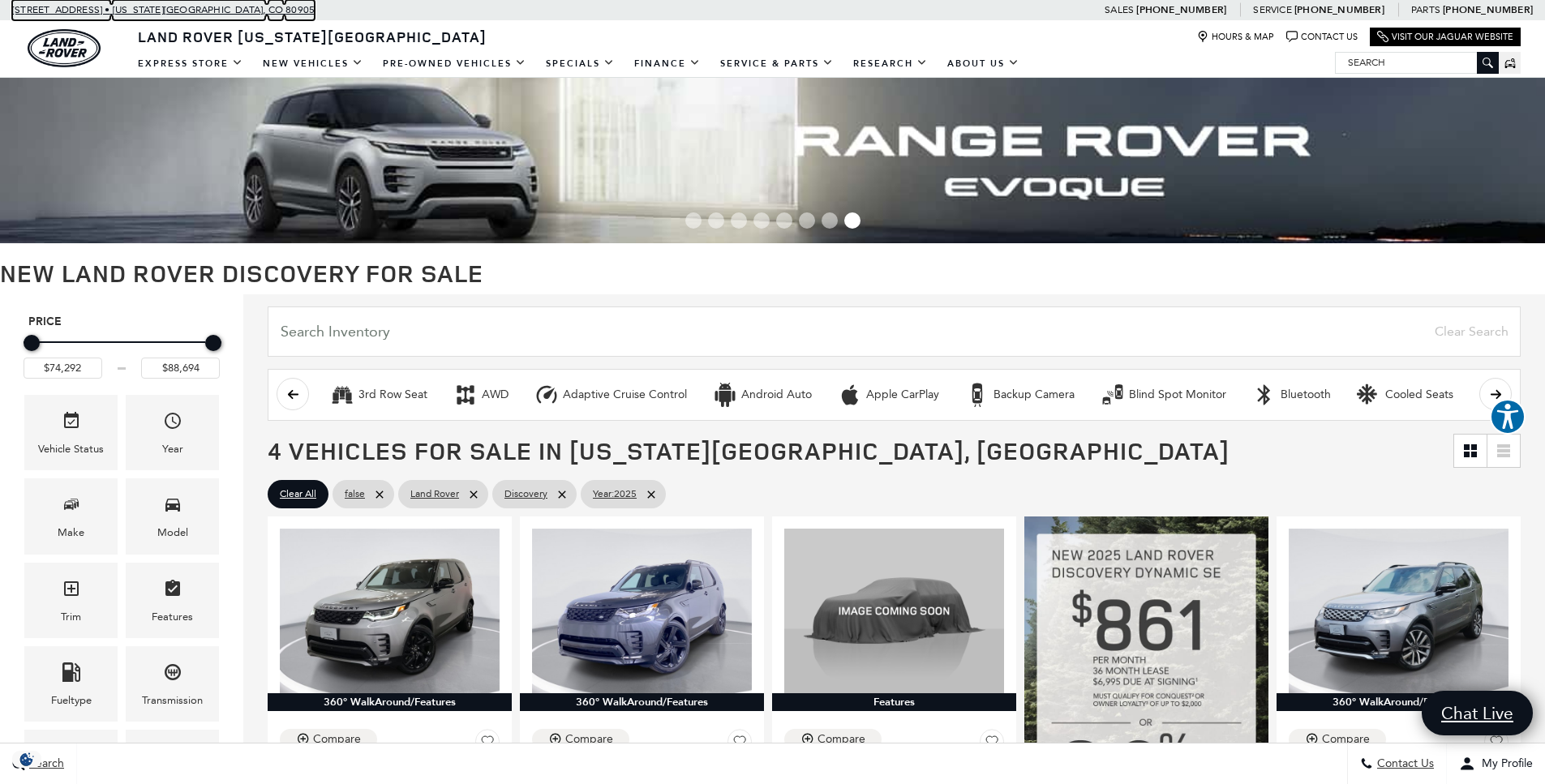
click at [58, 10] on span "[STREET_ADDRESS] •" at bounding box center [61, 10] width 98 height 20
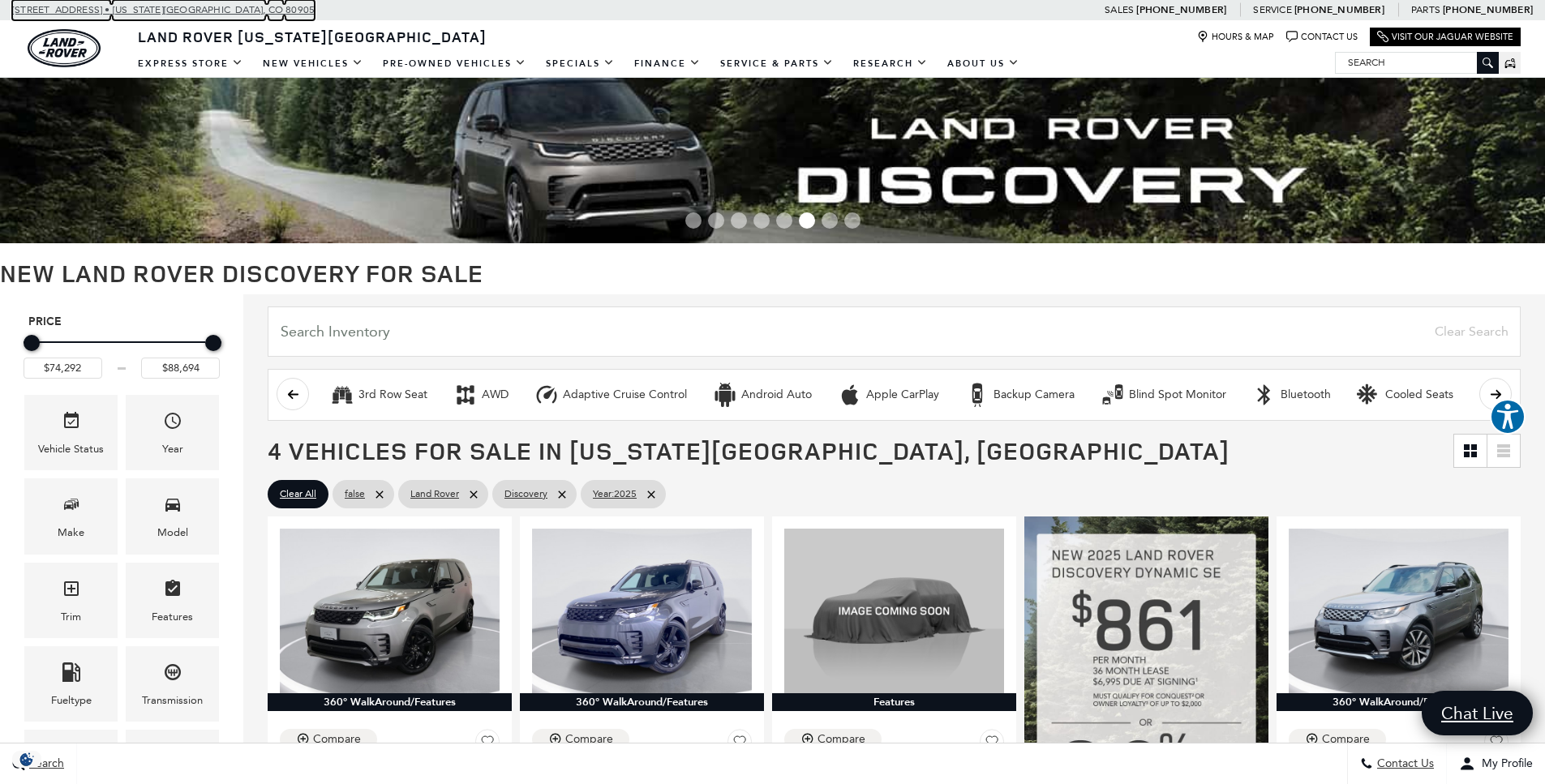
click at [1240, 175] on img at bounding box center [772, 161] width 1545 height 166
click at [998, 178] on img at bounding box center [772, 161] width 1545 height 166
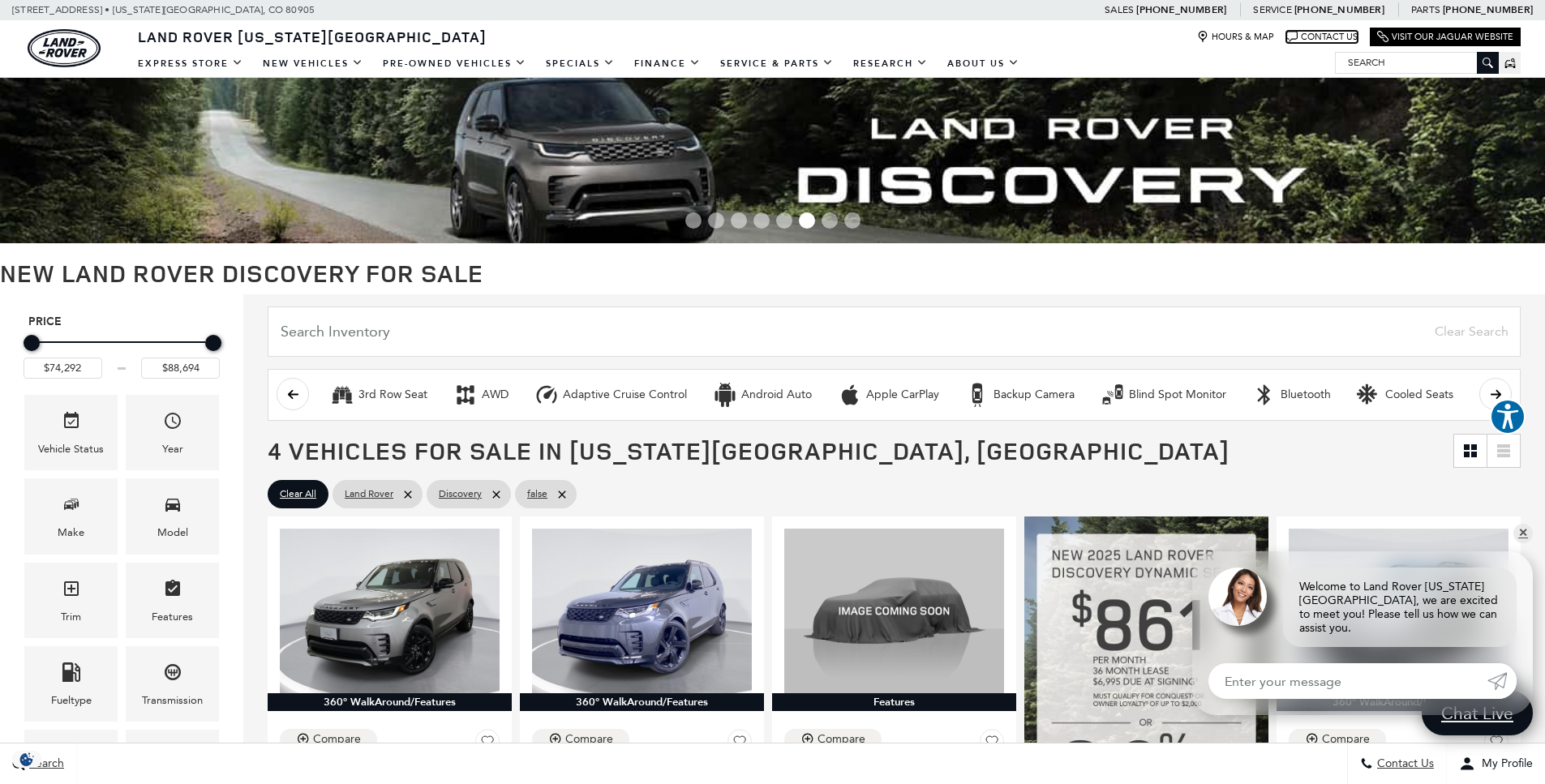
click at [1322, 33] on link "Contact Us" at bounding box center [1322, 36] width 72 height 12
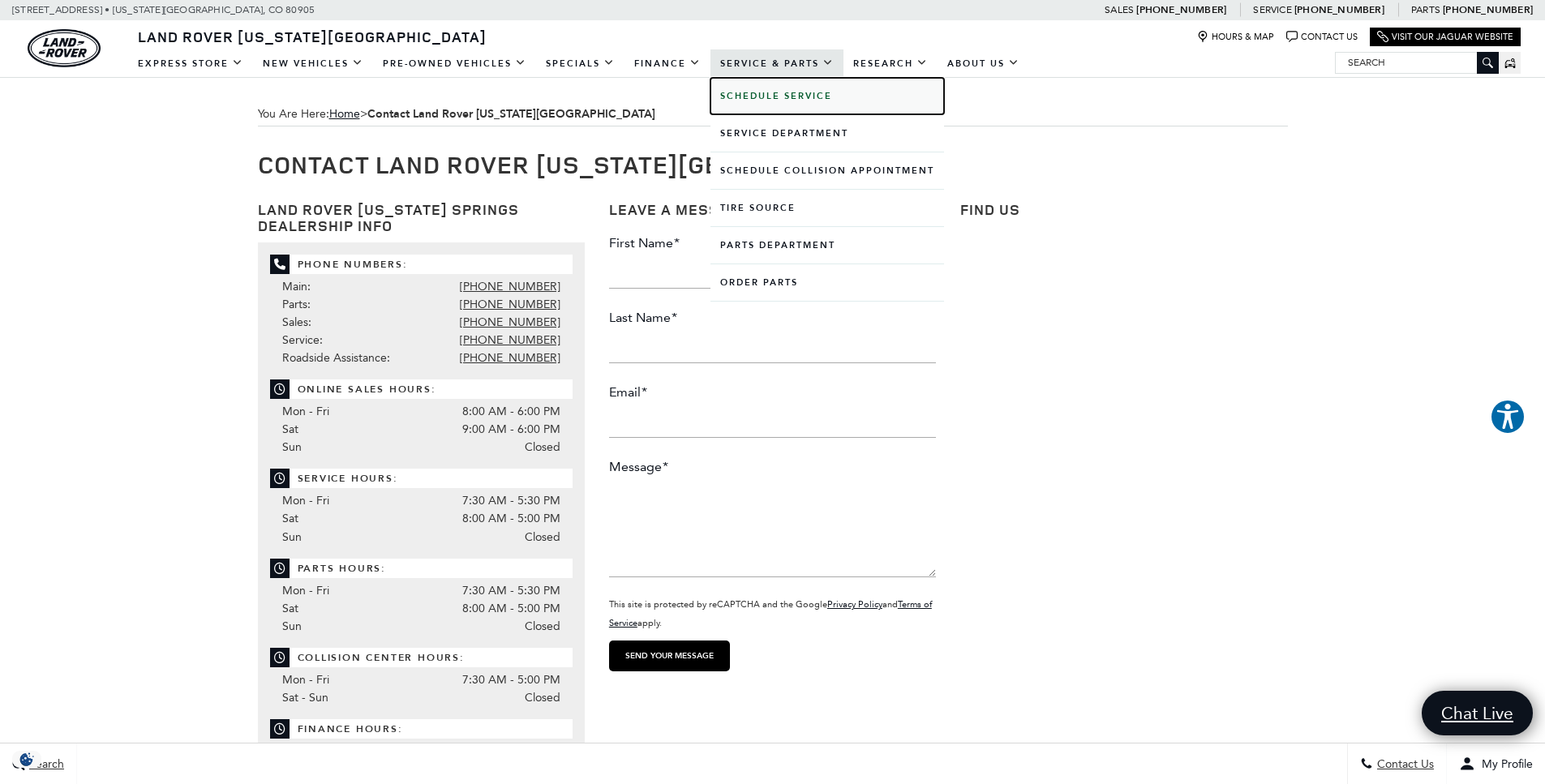
click at [778, 92] on b "Schedule Service" at bounding box center [777, 96] width 112 height 12
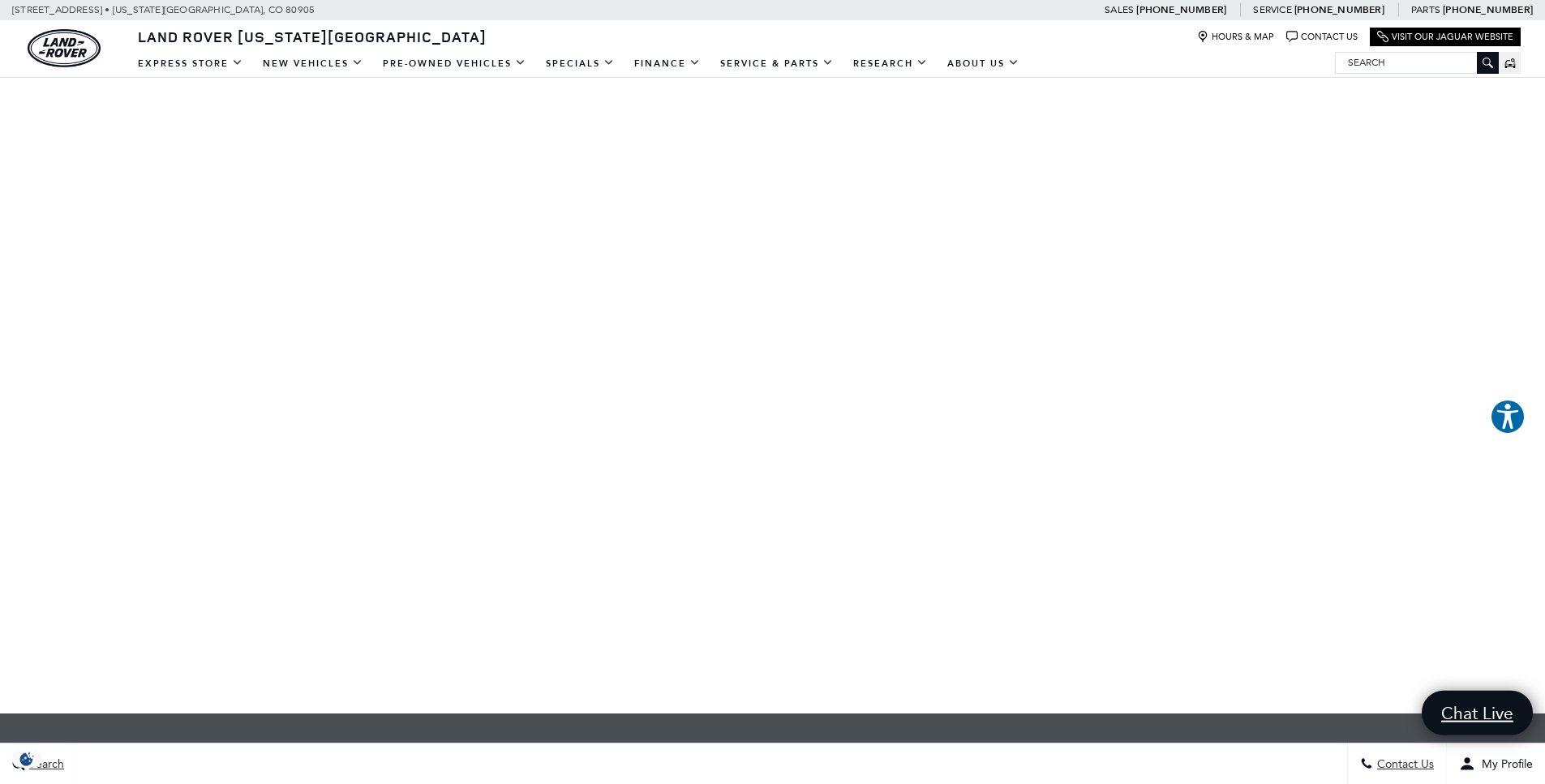
scroll to position [208, 0]
